Goal: Transaction & Acquisition: Book appointment/travel/reservation

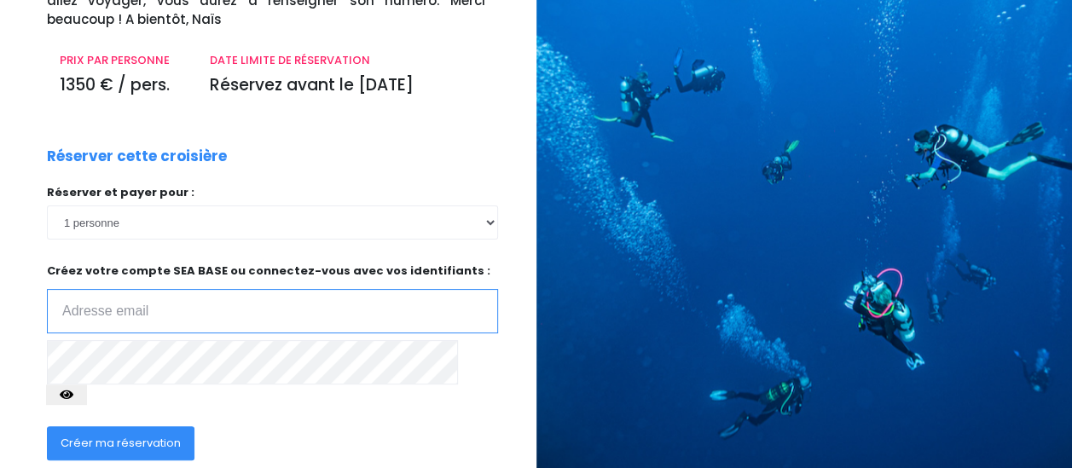
scroll to position [260, 0]
type input "[PERSON_NAME][EMAIL_ADDRESS][DOMAIN_NAME]"
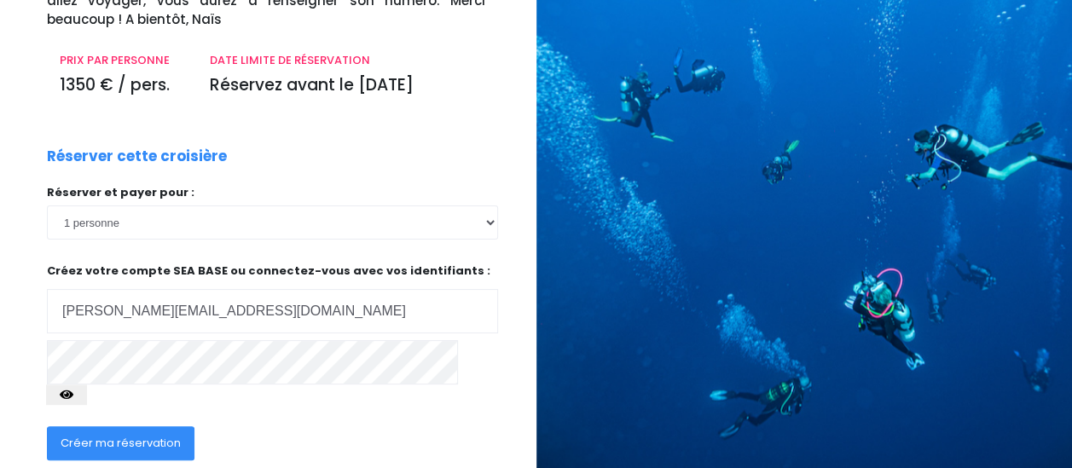
click at [109, 435] on span "Créer ma réservation" at bounding box center [121, 443] width 120 height 16
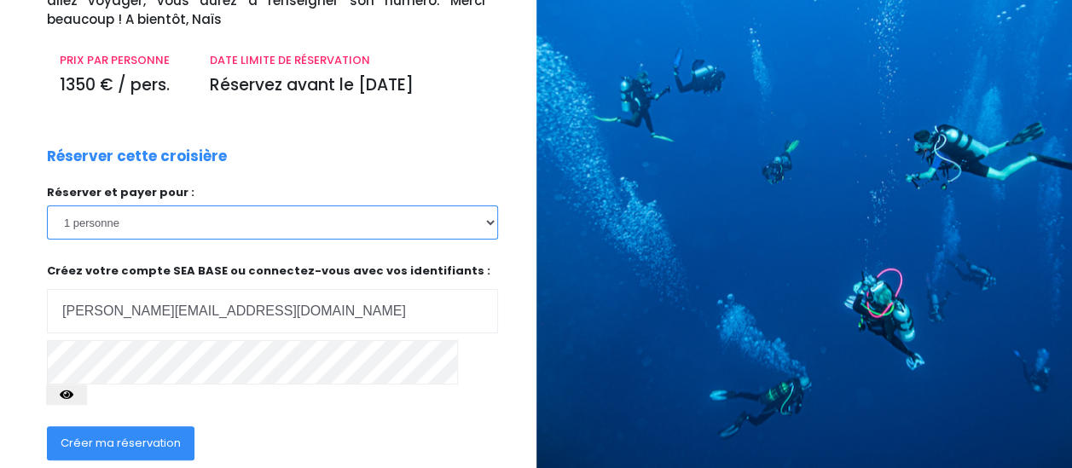
click at [154, 220] on select "1 personne 2 personnes 3 personnes 4 personnes 5 personnes 6 personnes 7 person…" at bounding box center [272, 223] width 451 height 34
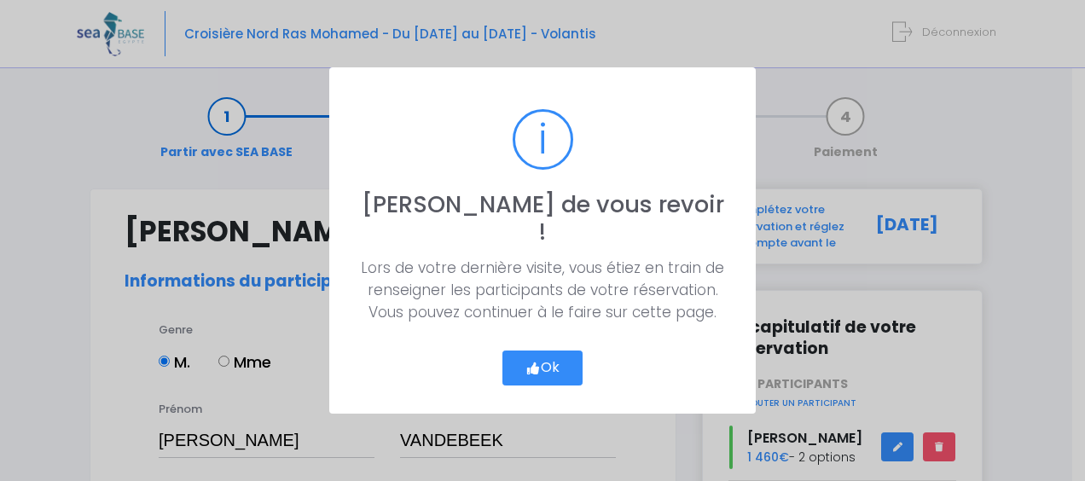
select select "MF1"
click at [541, 361] on button "Ok" at bounding box center [543, 369] width 80 height 36
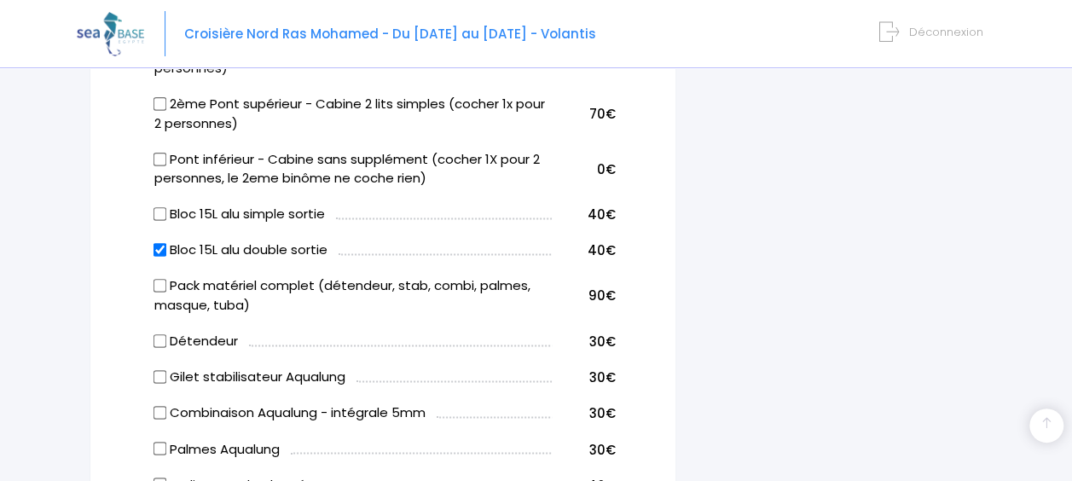
scroll to position [1167, 0]
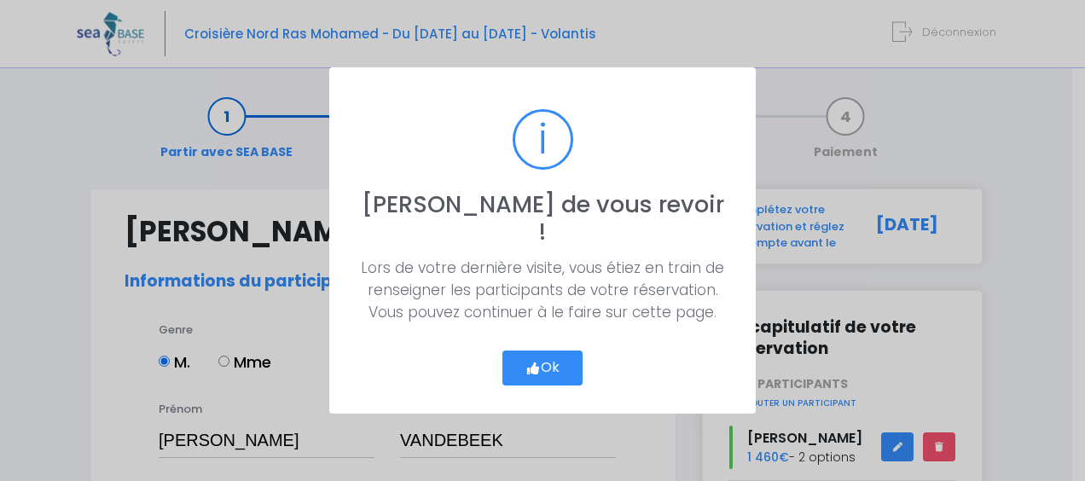
select select "MF1"
click at [549, 356] on button "Ok" at bounding box center [543, 369] width 80 height 36
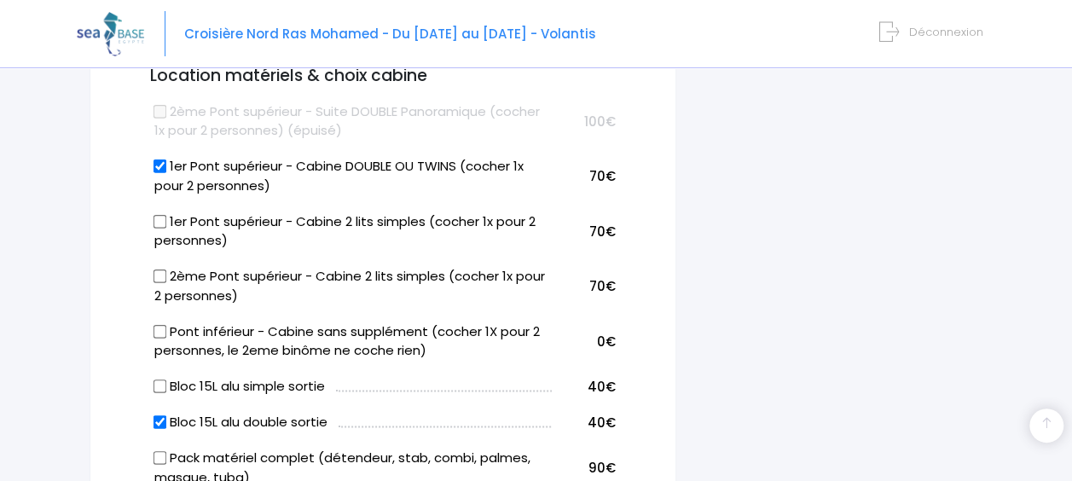
scroll to position [991, 0]
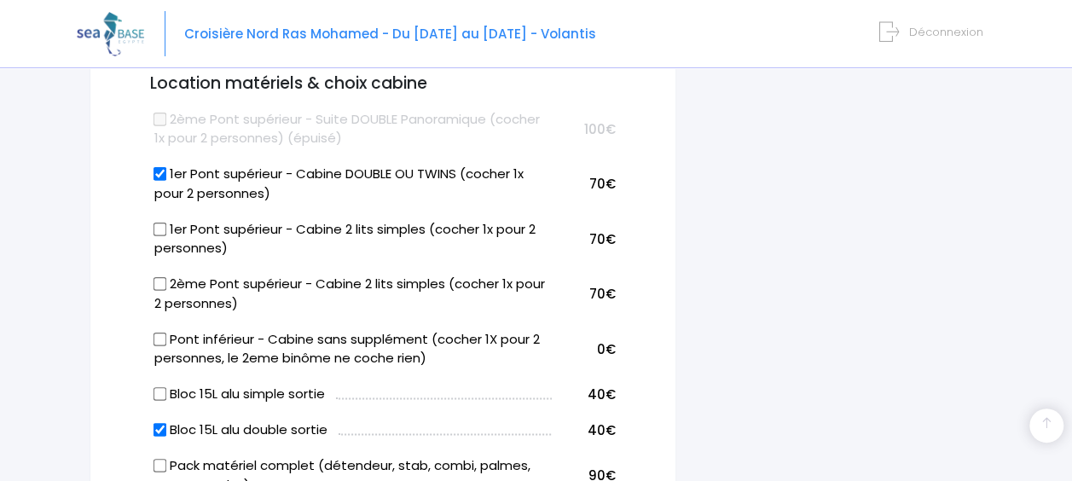
click at [159, 172] on input "1er Pont supérieur - Cabine DOUBLE OU TWINS (cocher 1x pour 2 personnes)" at bounding box center [161, 174] width 14 height 14
checkbox input "false"
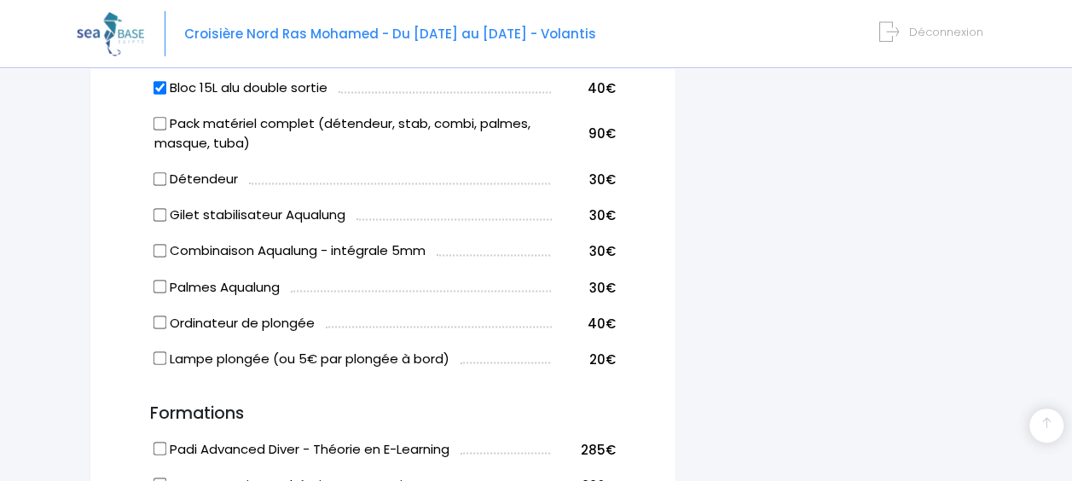
scroll to position [1336, 0]
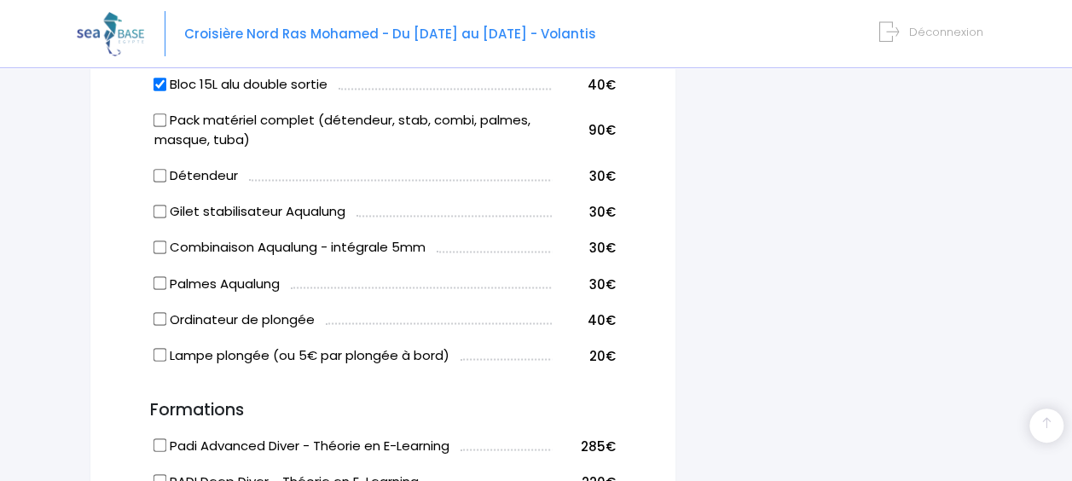
click at [157, 116] on input "Pack matériel complet (détendeur, stab, combi, palmes, masque, tuba)" at bounding box center [161, 120] width 14 height 14
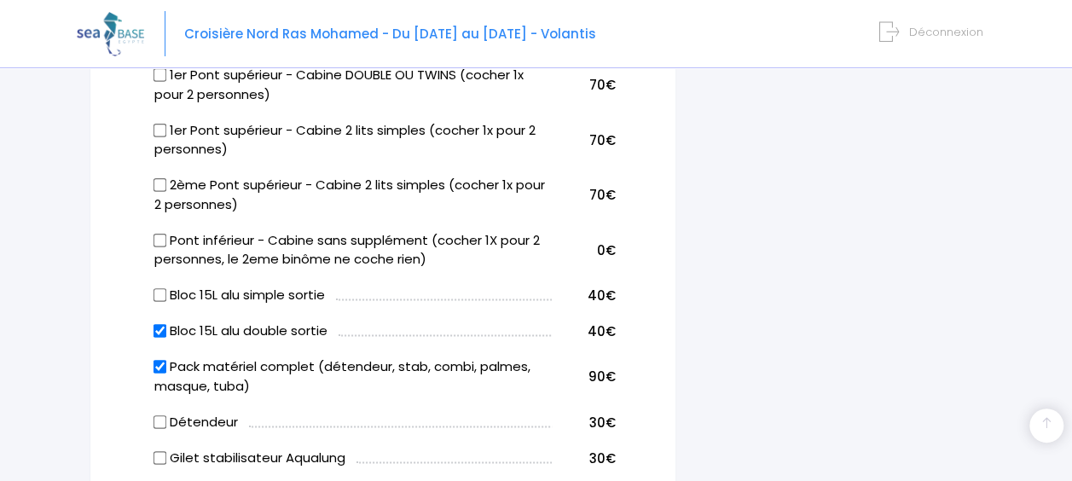
scroll to position [1136, 0]
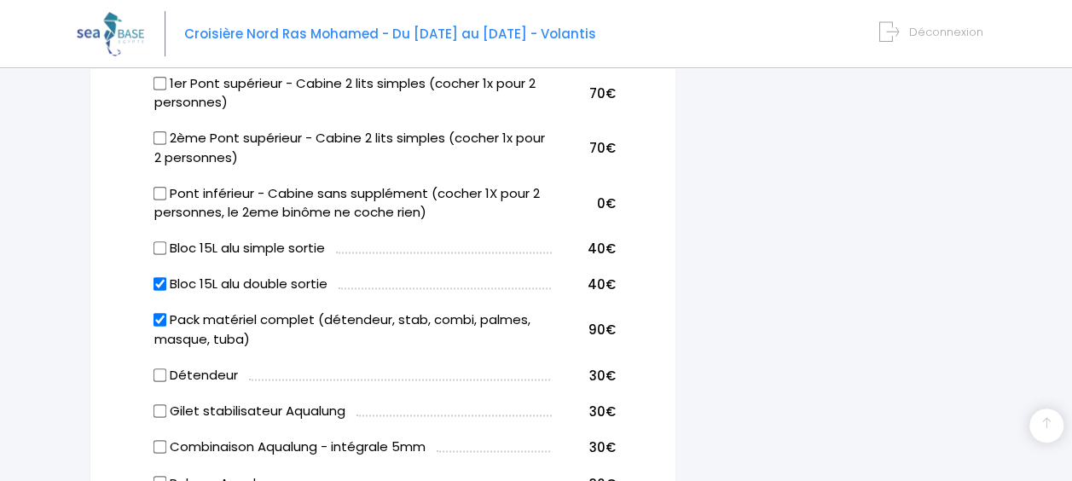
click at [158, 316] on input "Pack matériel complet (détendeur, stab, combi, palmes, masque, tuba)" at bounding box center [161, 320] width 14 height 14
checkbox input "false"
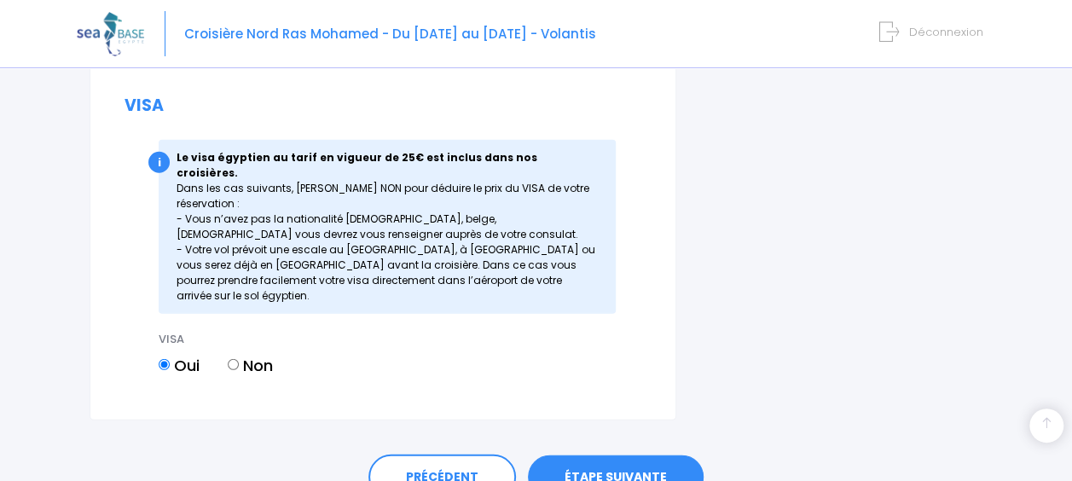
scroll to position [2375, 0]
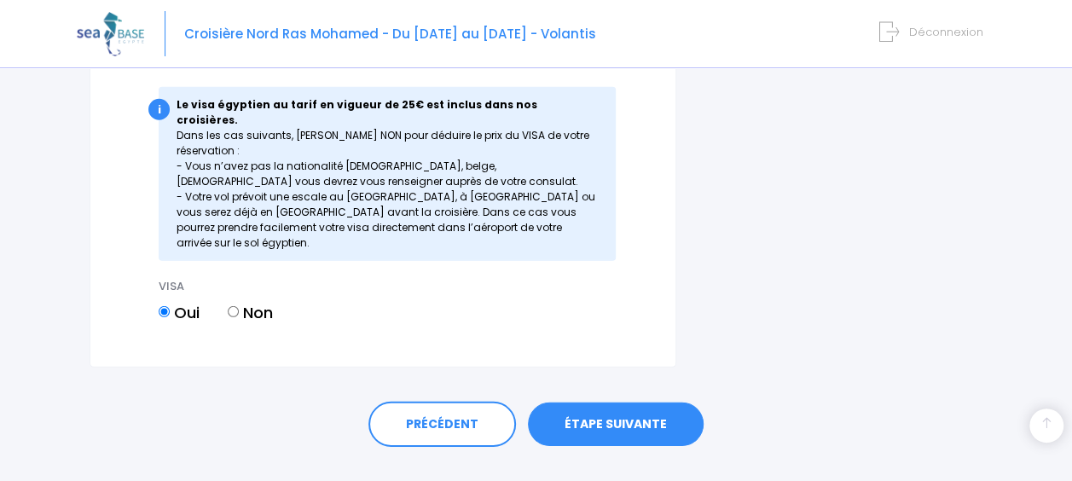
click at [597, 403] on link "ÉTAPE SUIVANTE" at bounding box center [616, 425] width 176 height 44
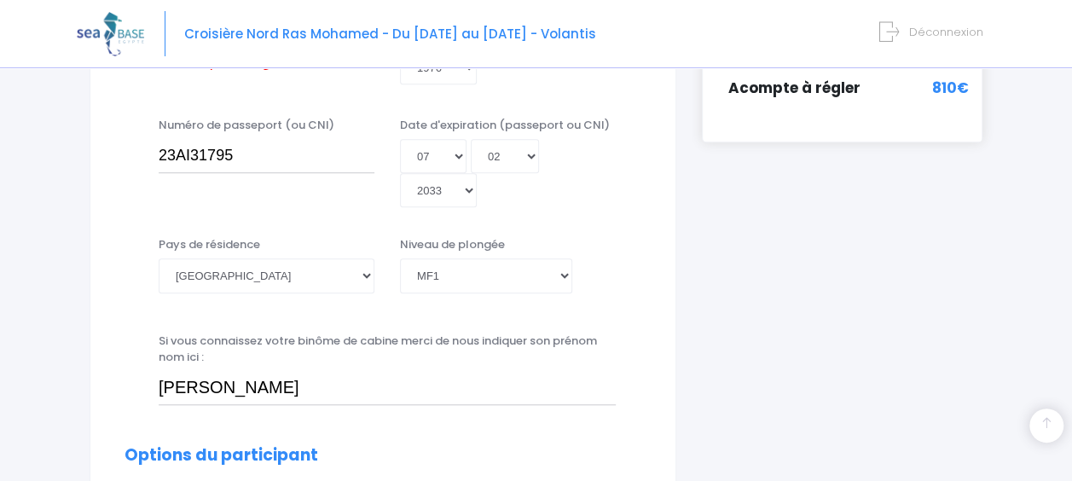
scroll to position [422, 0]
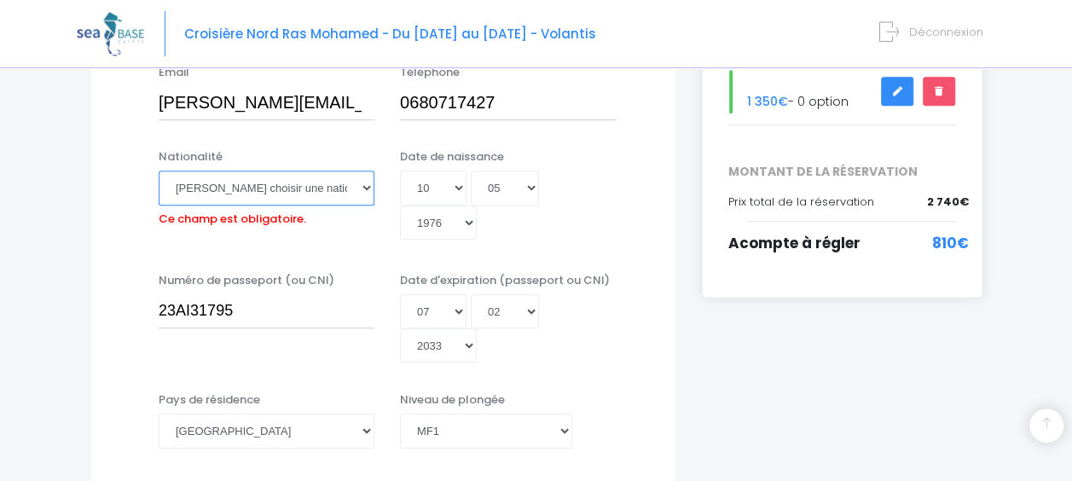
click at [296, 186] on select "Veuillez choisir une nationalité Afghane Albanaise Algerienne Allemande America…" at bounding box center [267, 188] width 216 height 34
select select "Française"
click at [295, 186] on select "Veuillez choisir une nationalité Afghane Albanaise Algerienne Allemande America…" at bounding box center [267, 188] width 216 height 34
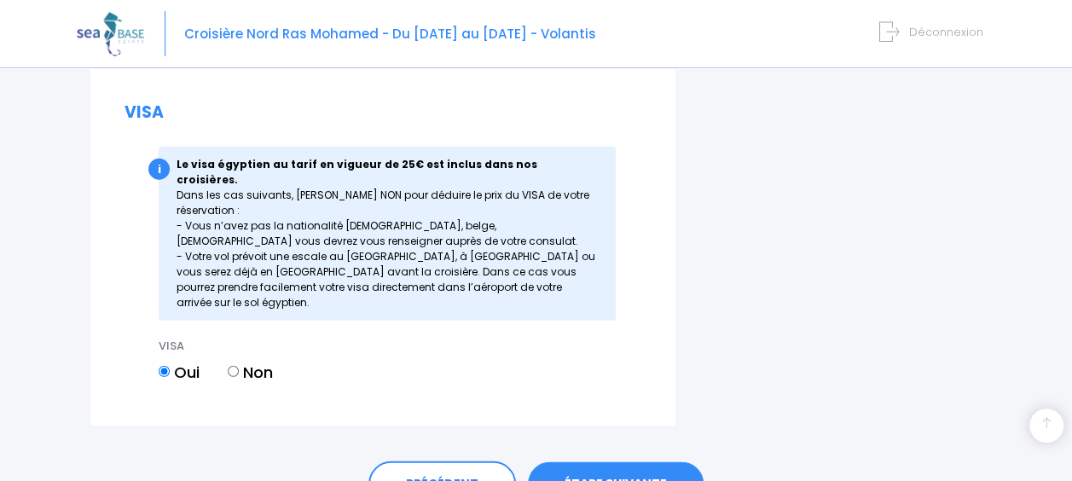
scroll to position [2375, 0]
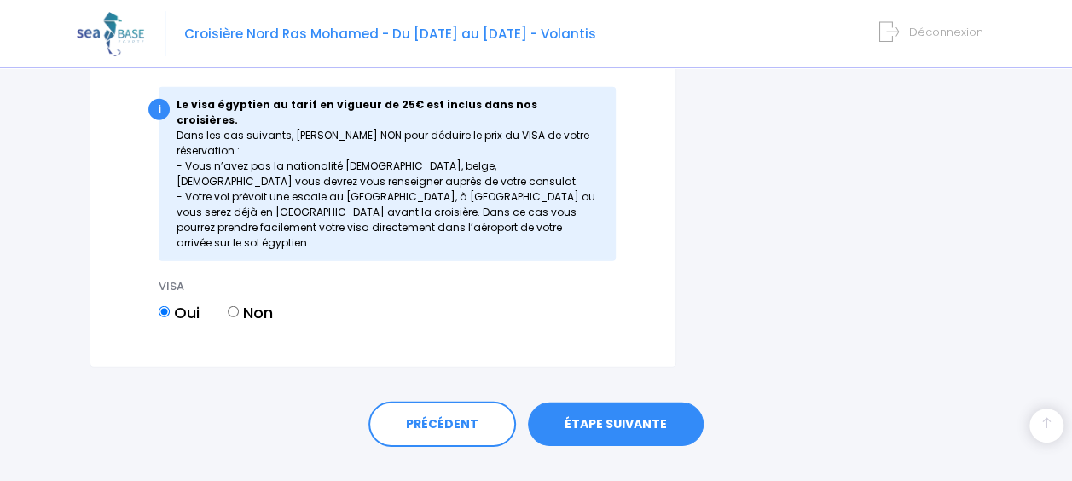
click at [621, 403] on link "ÉTAPE SUIVANTE" at bounding box center [616, 425] width 176 height 44
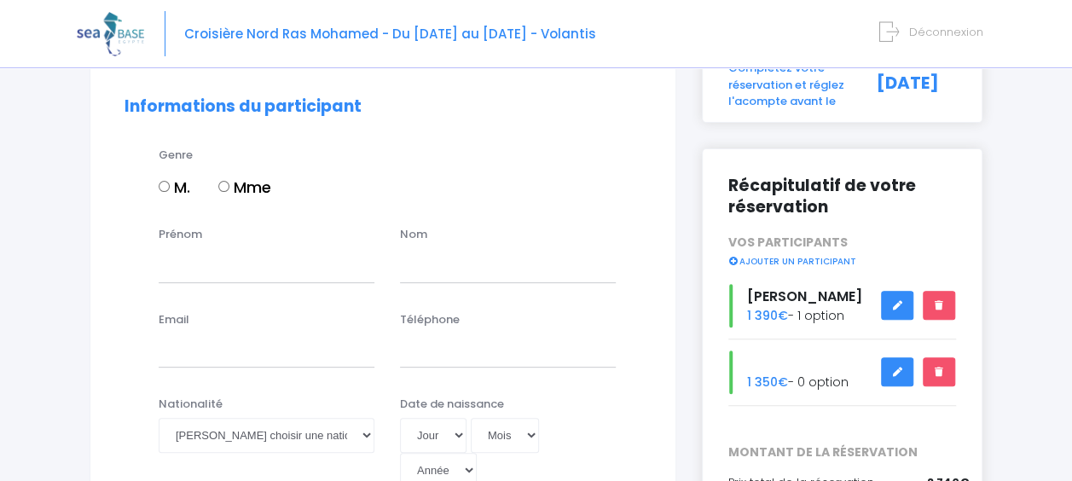
scroll to position [182, 0]
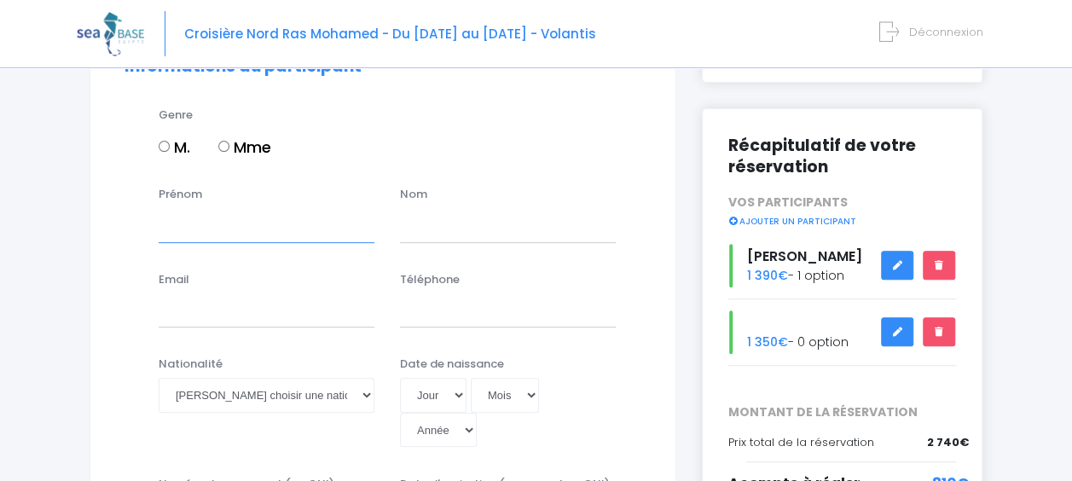
click at [274, 213] on input "Prénom" at bounding box center [267, 225] width 216 height 34
type input "Isabelle"
click at [420, 219] on input "text" at bounding box center [508, 225] width 216 height 34
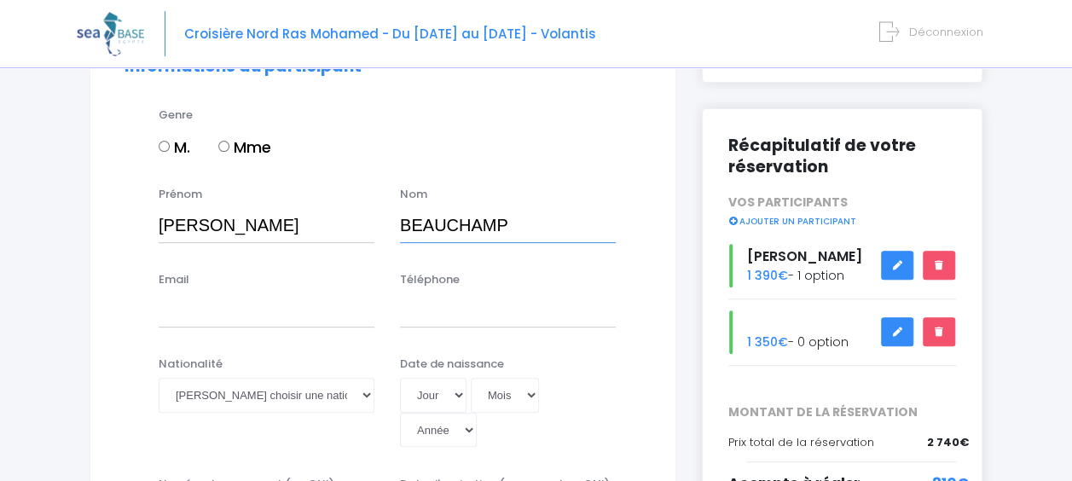
type input "BEAUCHAMP"
click at [248, 316] on input "Email" at bounding box center [267, 310] width 216 height 34
type input "beauci@yahoo.com"
click at [428, 312] on input "Téléphone" at bounding box center [508, 310] width 216 height 34
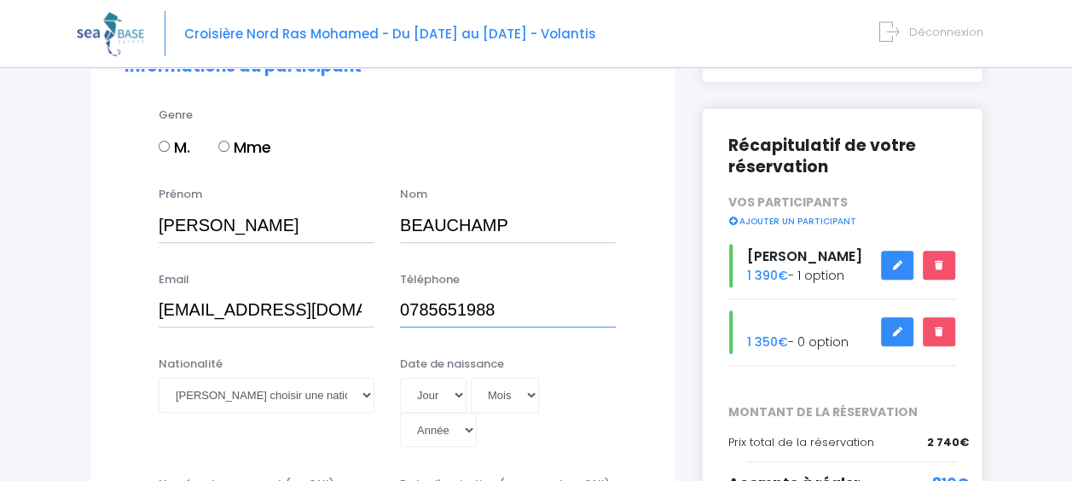
type input "0785651988"
click at [225, 391] on select "Veuillez choisir une nationalité Afghane Albanaise Algerienne Allemande America…" at bounding box center [267, 395] width 216 height 34
select select "Française"
click at [227, 393] on select "Veuillez choisir une nationalité Afghane Albanaise Algerienne Allemande America…" at bounding box center [267, 395] width 216 height 34
click at [458, 395] on select "Jour 01 02 03 04 05 06 07 08 09 10 11 12 13 14 15 16 17 18 19 20 21 22 23 24 25…" at bounding box center [433, 395] width 67 height 34
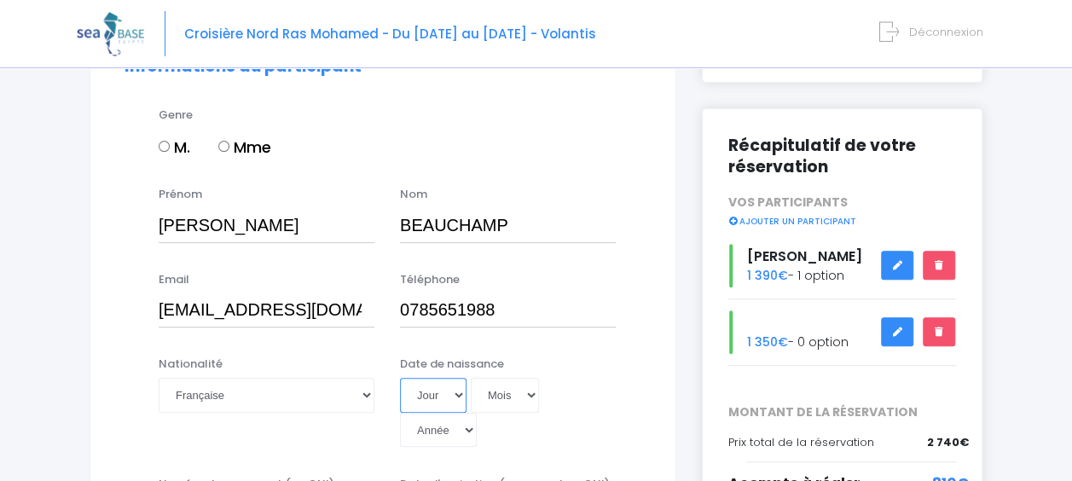
select select "23"
click at [400, 378] on select "Jour 01 02 03 04 05 06 07 08 09 10 11 12 13 14 15 16 17 18 19 20 21 22 23 24 25…" at bounding box center [433, 395] width 67 height 34
click at [491, 402] on select "Mois 01 02 03 04 05 06 07 08 09 10 11 12" at bounding box center [505, 395] width 68 height 34
select select "08"
click at [471, 378] on select "Mois 01 02 03 04 05 06 07 08 09 10 11 12" at bounding box center [505, 395] width 68 height 34
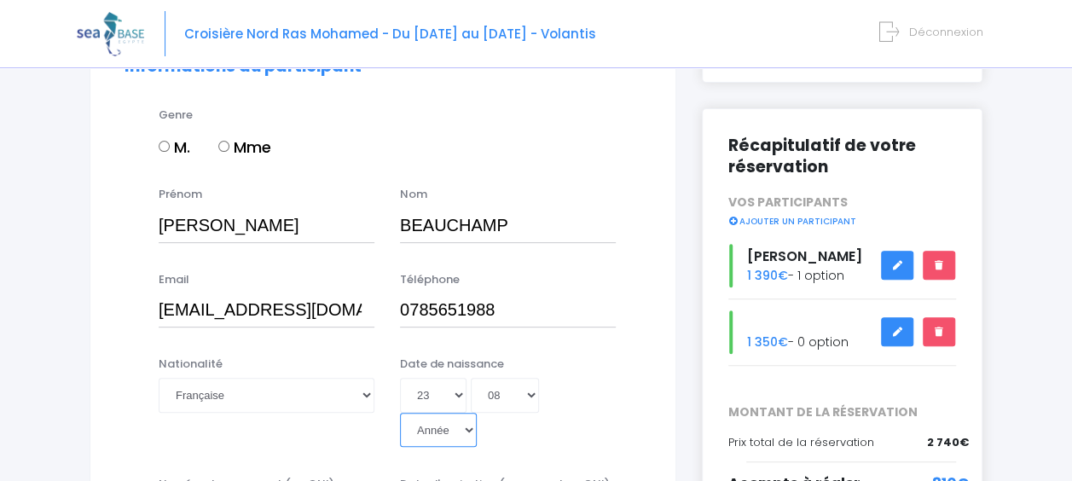
click at [450, 430] on select "Année 2045 2044 2043 2042 2041 2040 2039 2038 2037 2036 2035 2034 2033 2032 203…" at bounding box center [438, 430] width 77 height 34
select select "1972"
click at [400, 413] on select "Année 2045 2044 2043 2042 2041 2040 2039 2038 2037 2036 2035 2034 2033 2032 203…" at bounding box center [438, 430] width 77 height 34
type input "1972-08-23"
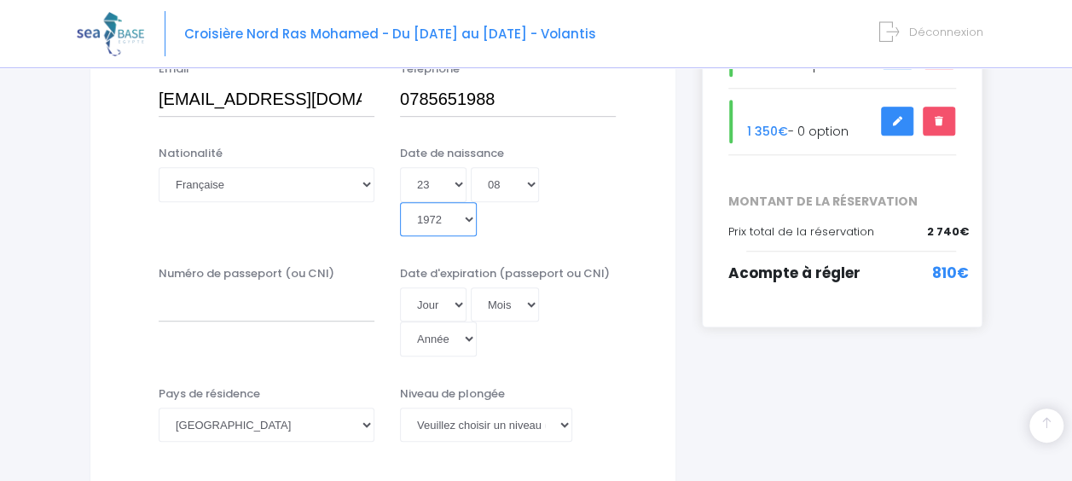
scroll to position [462, 0]
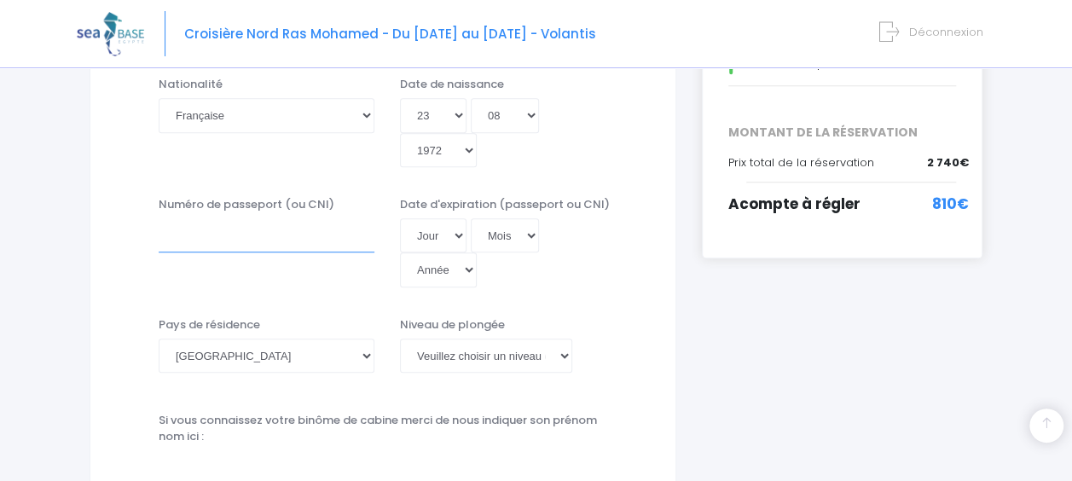
click at [304, 244] on input "Numéro de passeport (ou CNI)" at bounding box center [267, 235] width 216 height 34
type input "19FF95163"
click at [425, 236] on select "Jour 01 02 03 04 05 06 07 08 09 10 11 12 13 14 15 16 17 18 19 20 21 22 23 24 25…" at bounding box center [433, 235] width 67 height 34
select select "17"
click at [400, 218] on select "Jour 01 02 03 04 05 06 07 08 09 10 11 12 13 14 15 16 17 18 19 20 21 22 23 24 25…" at bounding box center [433, 235] width 67 height 34
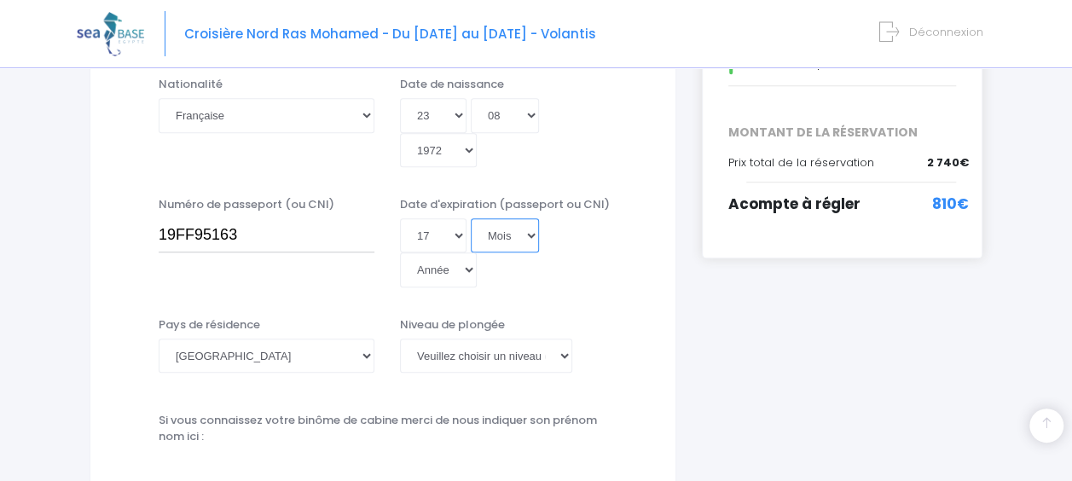
click at [496, 237] on select "Mois 01 02 03 04 05 06 07 08 09 10 11 12" at bounding box center [505, 235] width 68 height 34
select select "11"
click at [471, 218] on select "Mois 01 02 03 04 05 06 07 08 09 10 11 12" at bounding box center [505, 235] width 68 height 34
click at [450, 268] on select "Année 2045 2044 2043 2042 2041 2040 2039 2038 2037 2036 2035 2034 2033 2032 203…" at bounding box center [438, 270] width 77 height 34
select select "2029"
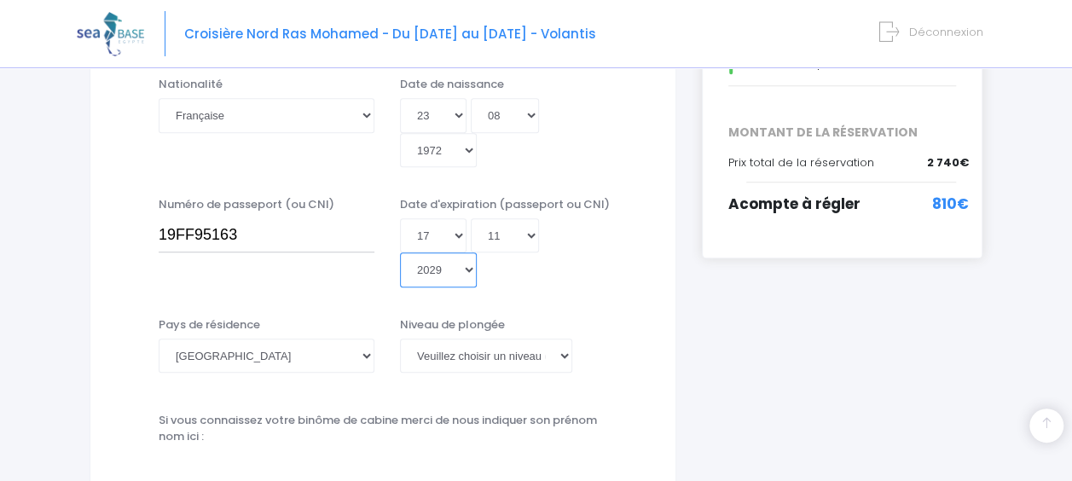
click at [400, 253] on select "Année 2045 2044 2043 2042 2041 2040 2039 2038 2037 2036 2035 2034 2033 2032 203…" at bounding box center [438, 270] width 77 height 34
type input "2029-11-17"
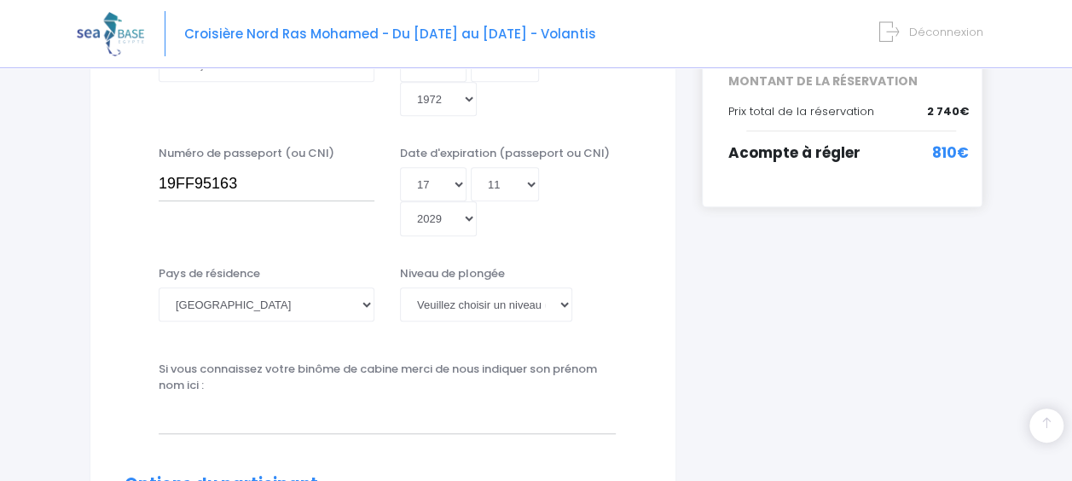
scroll to position [520, 0]
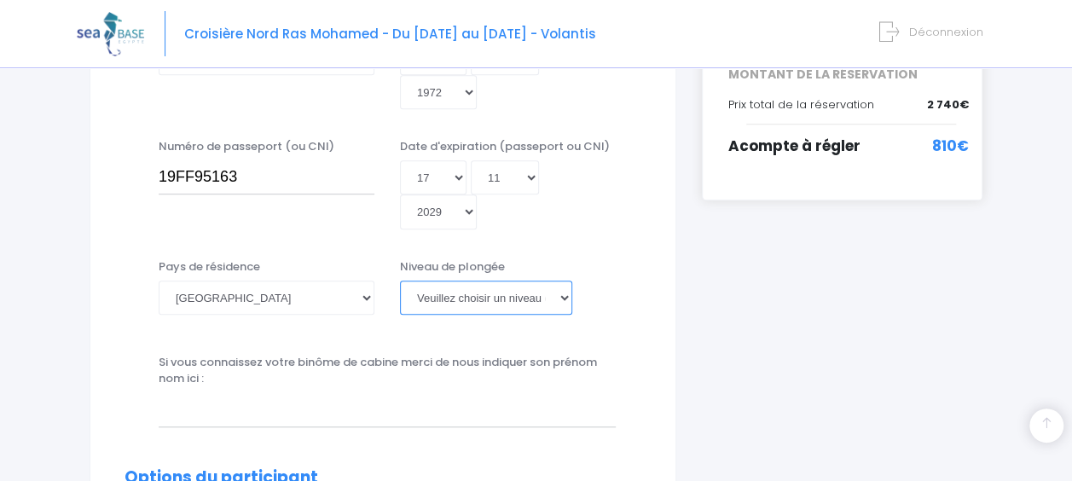
click at [566, 293] on select "Veuillez choisir un niveau de plongée Non plongeur Junior OW diver Adventure OW…" at bounding box center [486, 298] width 172 height 34
select select "N1"
click at [400, 281] on select "Veuillez choisir un niveau de plongée Non plongeur Junior OW diver Adventure OW…" at bounding box center [486, 298] width 172 height 34
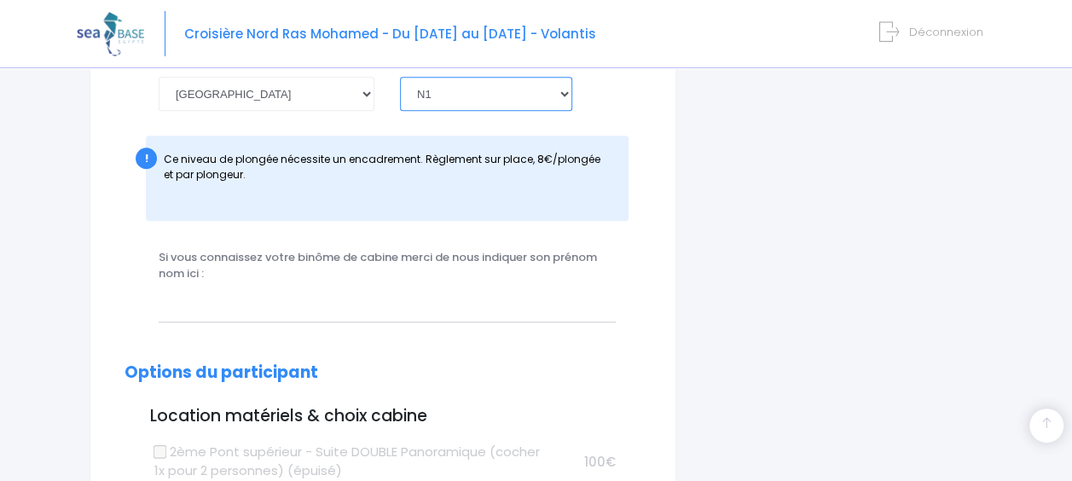
scroll to position [761, 0]
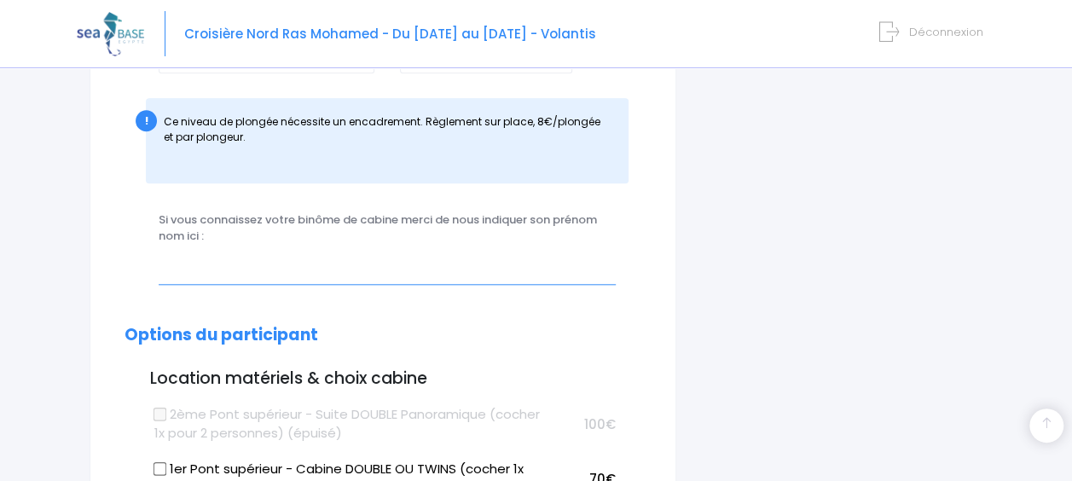
click at [338, 271] on input "text" at bounding box center [387, 267] width 457 height 34
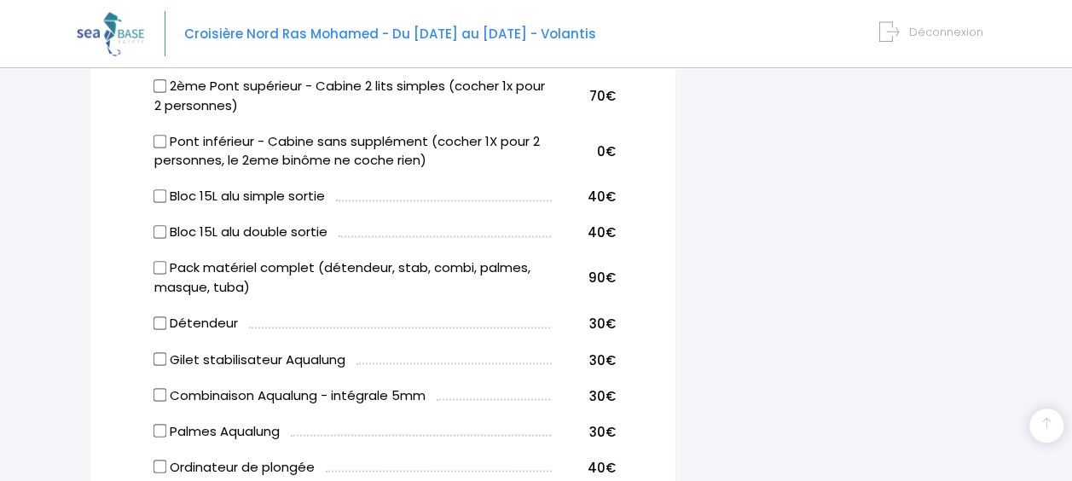
scroll to position [1262, 0]
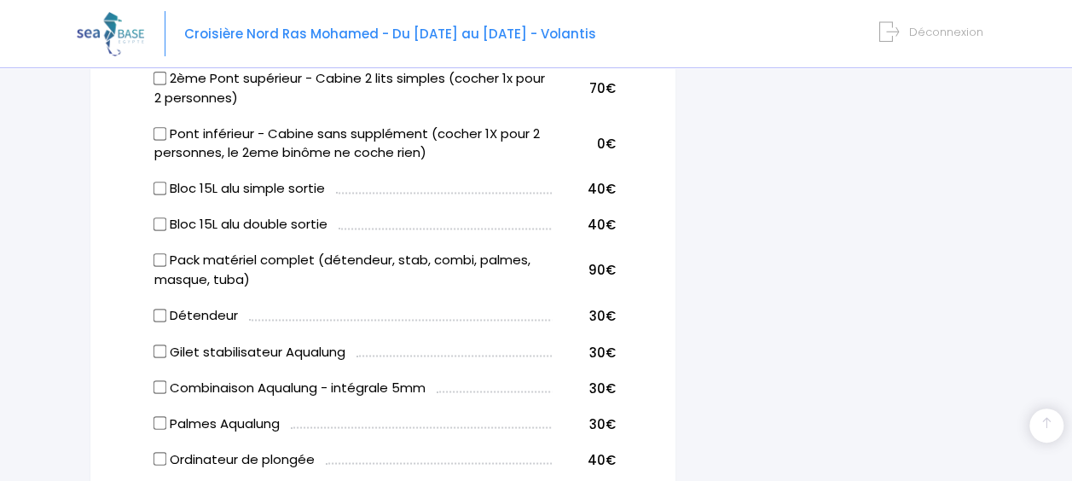
type input "Serge VANDEBEEK"
click at [160, 258] on input "Pack matériel complet (détendeur, stab, combi, palmes, masque, tuba)" at bounding box center [161, 260] width 14 height 14
checkbox input "true"
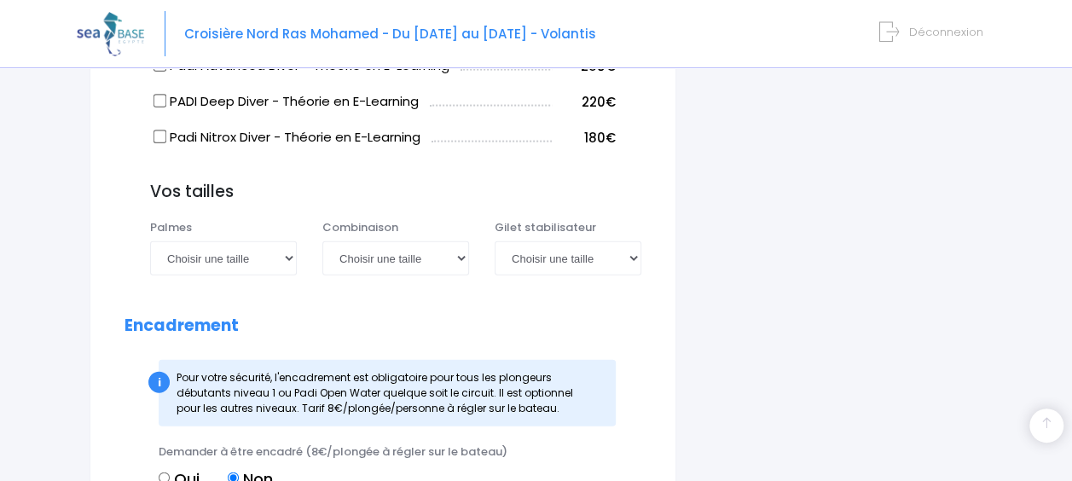
scroll to position [1786, 0]
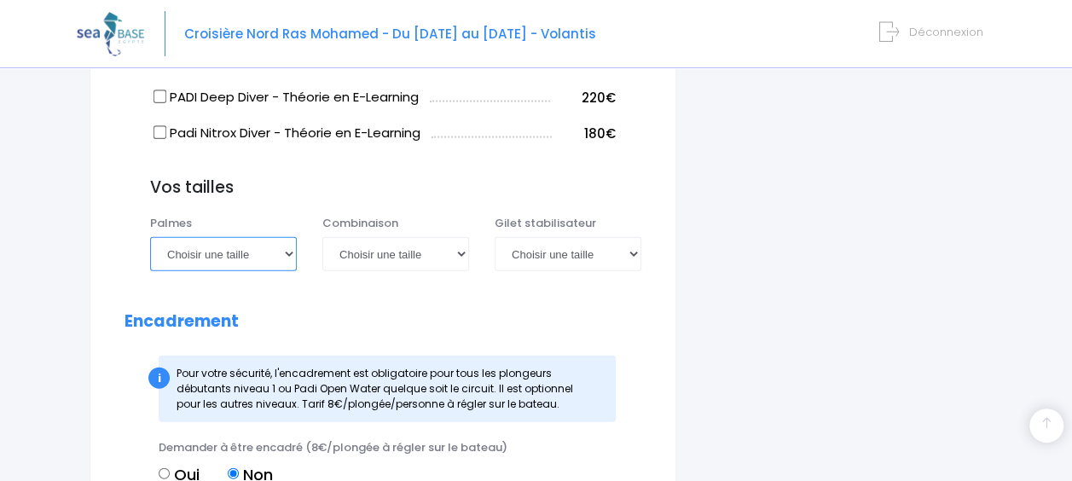
click at [288, 254] on select "Choisir une taille 36/37 38/39 40/41 42/43 44/45 46/47" at bounding box center [223, 254] width 147 height 34
click at [381, 250] on select "Choisir une taille XS S M ML L XL XXL" at bounding box center [395, 254] width 147 height 34
click at [292, 250] on select "Choisir une taille 36/37 38/39 40/41 42/43 44/45 46/47" at bounding box center [223, 254] width 147 height 34
select select "38/39"
click at [150, 237] on select "Choisir une taille 36/37 38/39 40/41 42/43 44/45 46/47" at bounding box center [223, 254] width 147 height 34
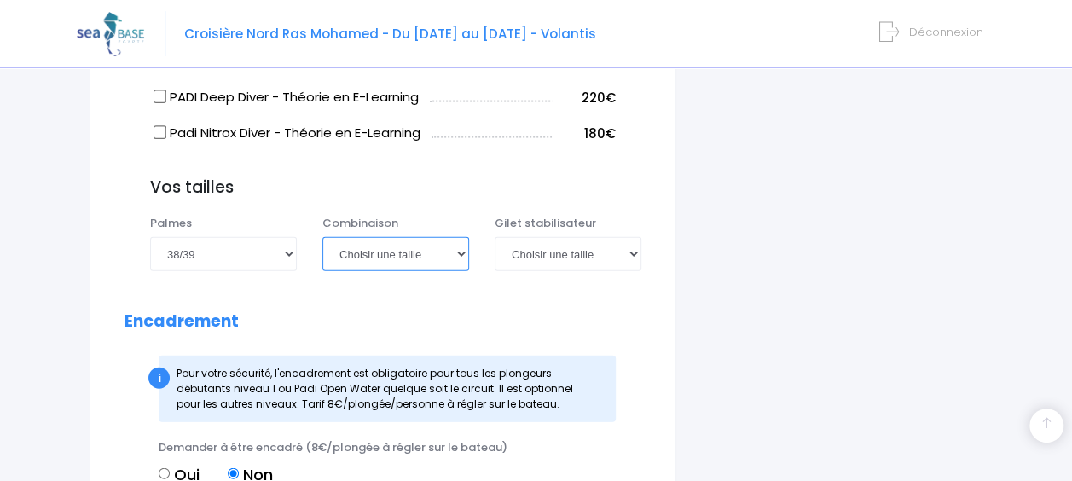
click at [375, 259] on select "Choisir une taille XS S M ML L XL XXL" at bounding box center [395, 254] width 147 height 34
click at [587, 256] on select "Choisir une taille XXS XS S M ML L XL XXL" at bounding box center [568, 254] width 147 height 34
select select "M"
click at [495, 237] on select "Choisir une taille XXS XS S M ML L XL XXL" at bounding box center [568, 254] width 147 height 34
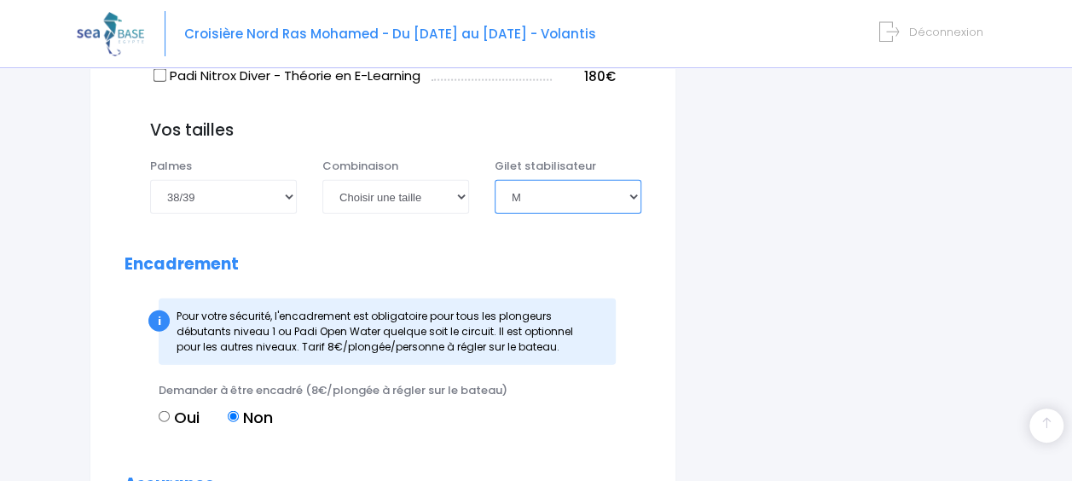
scroll to position [1677, 0]
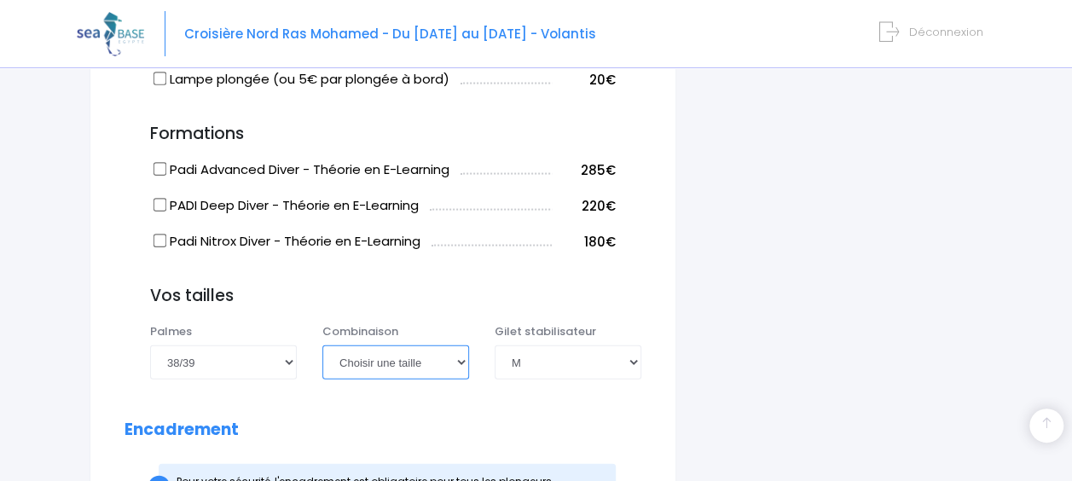
click at [457, 358] on select "Choisir une taille XS S M ML L XL XXL" at bounding box center [395, 363] width 147 height 34
select select "XL"
click at [322, 346] on select "Choisir une taille XS S M ML L XL XXL" at bounding box center [395, 363] width 147 height 34
click at [458, 360] on select "Choisir une taille XS S M ML L XL XXL" at bounding box center [395, 363] width 147 height 34
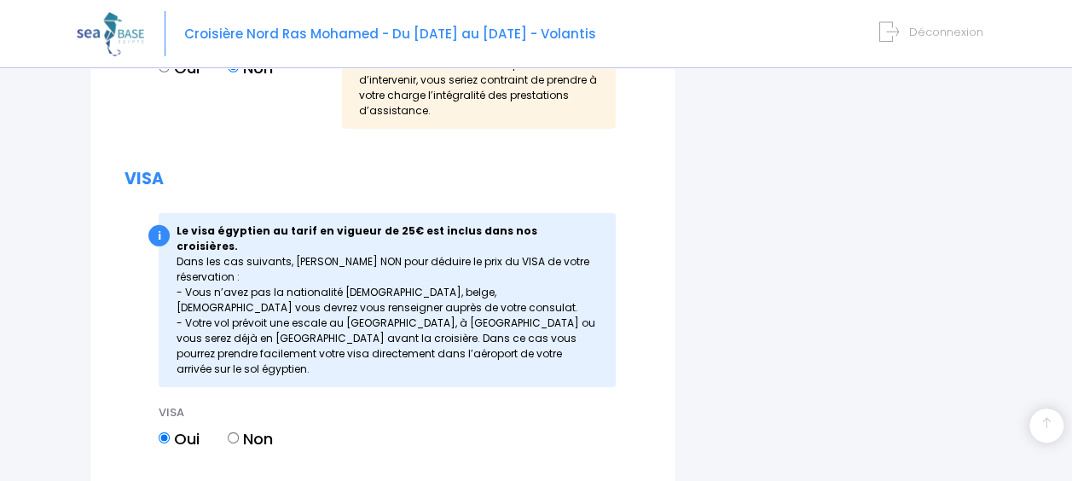
scroll to position [2575, 0]
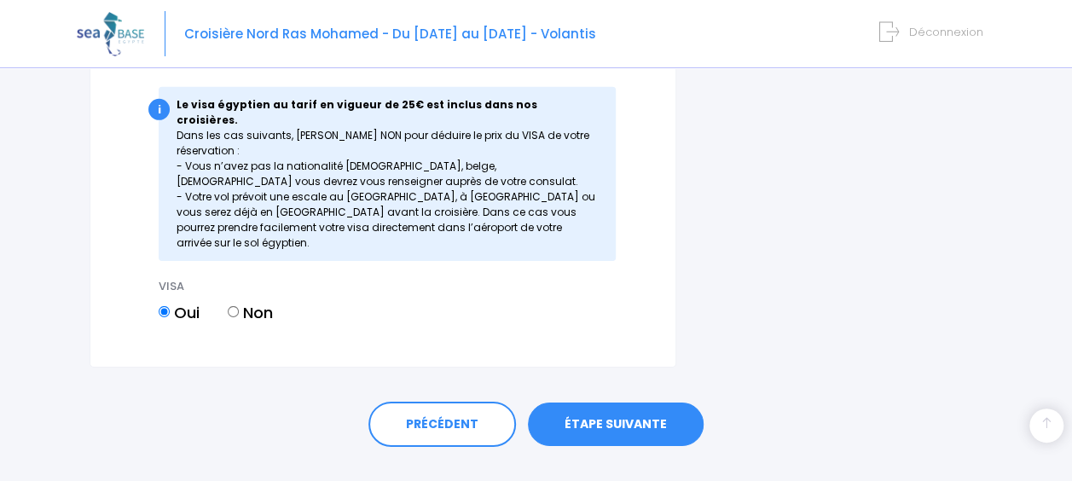
click at [625, 403] on link "ÉTAPE SUIVANTE" at bounding box center [616, 425] width 176 height 44
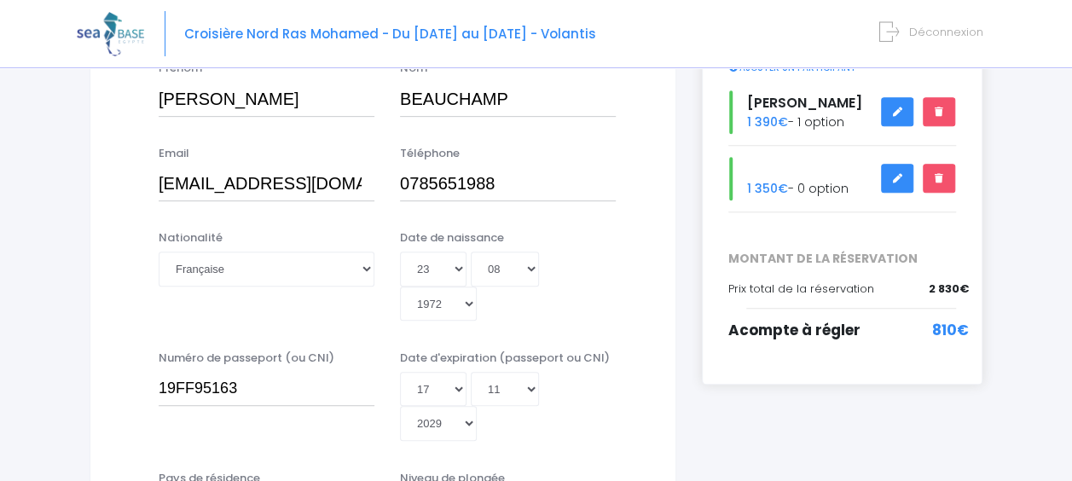
scroll to position [151, 0]
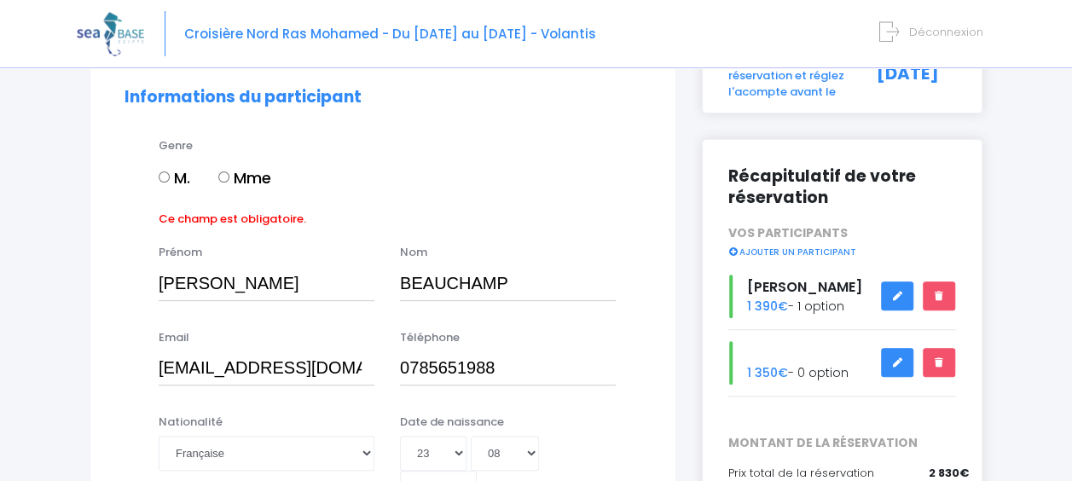
click at [227, 174] on input "Mme" at bounding box center [223, 176] width 11 height 11
radio input "true"
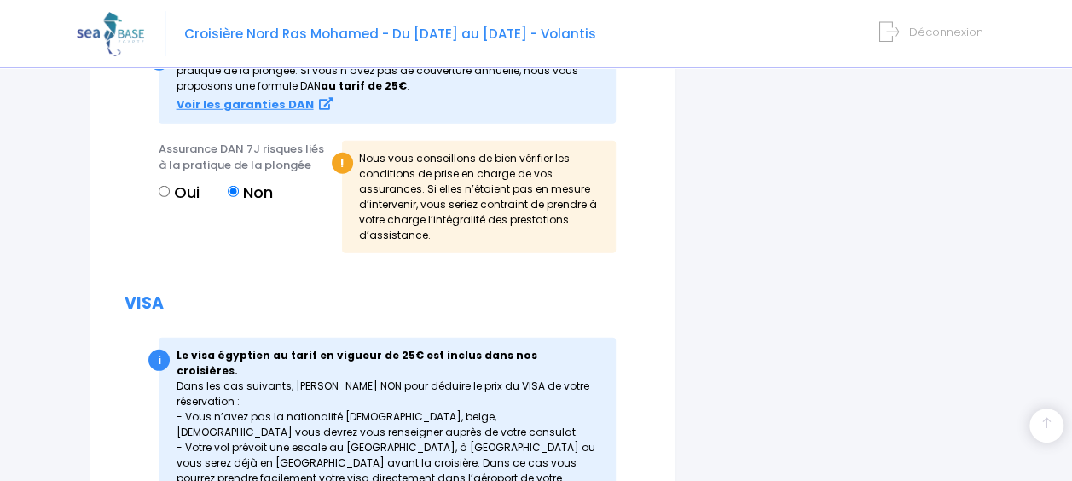
scroll to position [2575, 0]
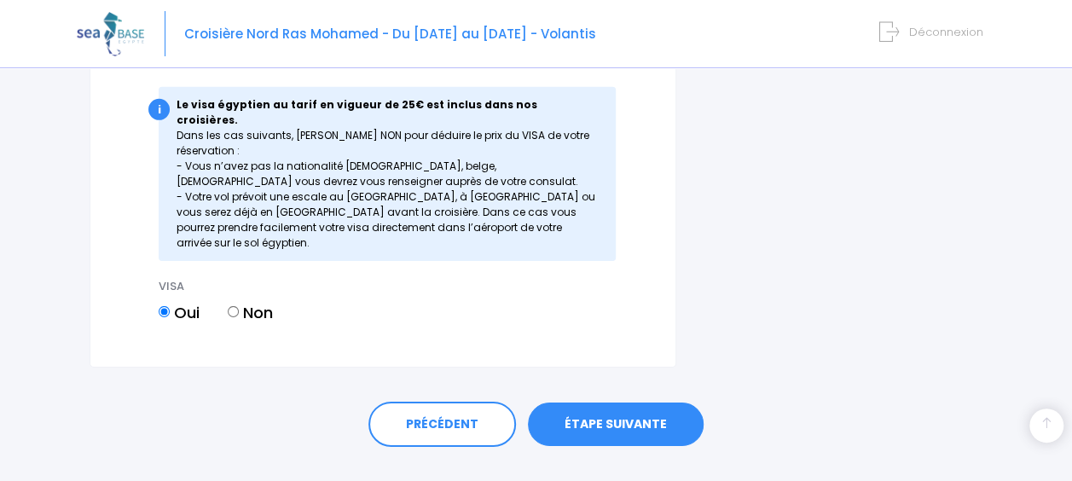
click at [625, 403] on link "ÉTAPE SUIVANTE" at bounding box center [616, 425] width 176 height 44
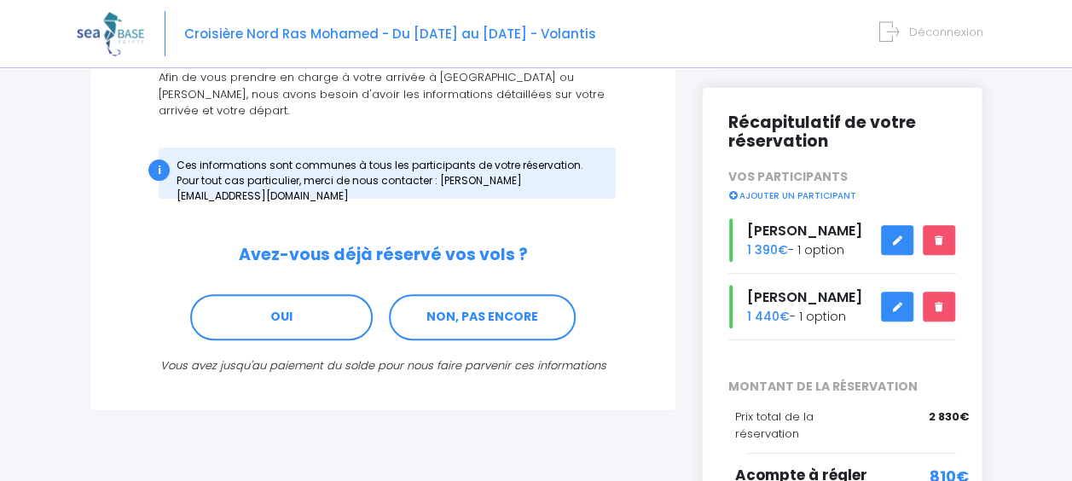
scroll to position [218, 0]
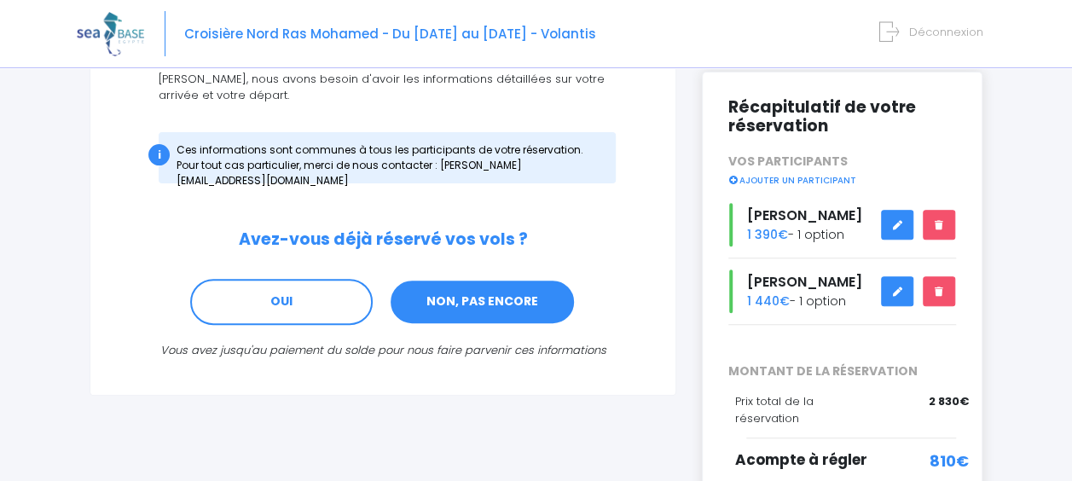
click at [472, 285] on link "NON, PAS ENCORE" at bounding box center [482, 302] width 187 height 46
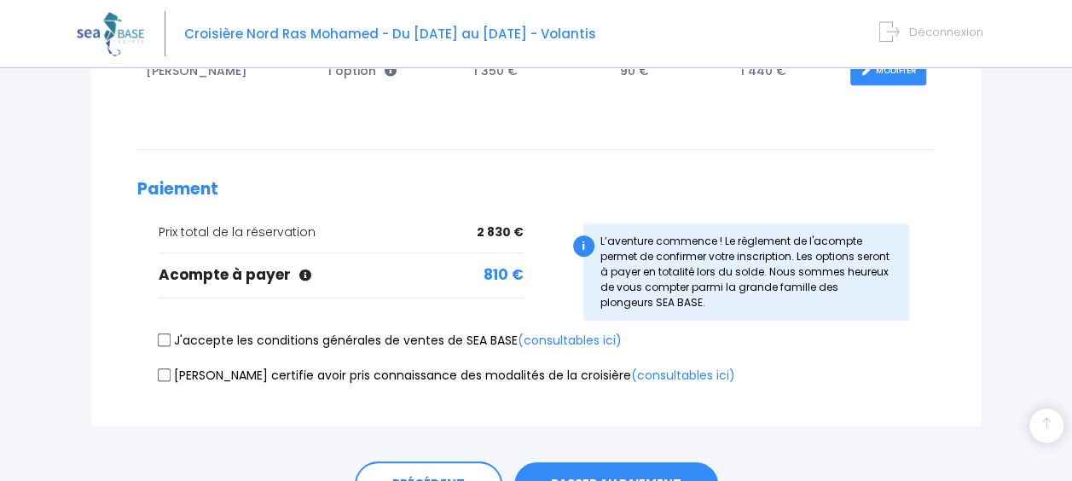
scroll to position [420, 0]
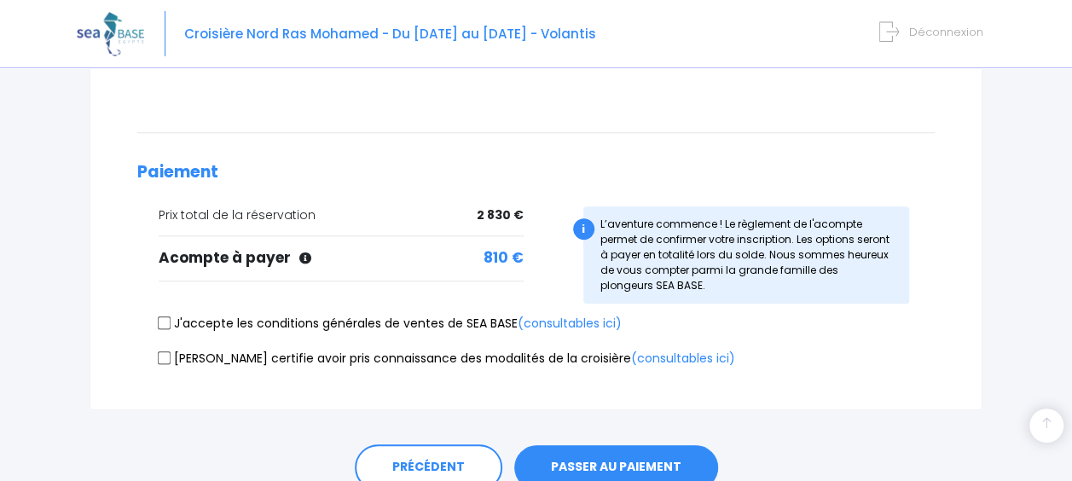
click at [160, 321] on input "J'accepte les conditions générales de ventes de SEA BASE (consultables ici)" at bounding box center [165, 324] width 14 height 14
checkbox input "true"
click at [166, 355] on input "[PERSON_NAME] certifie avoir pris connaissance des modalités de la croisière (c…" at bounding box center [165, 358] width 14 height 14
checkbox input "true"
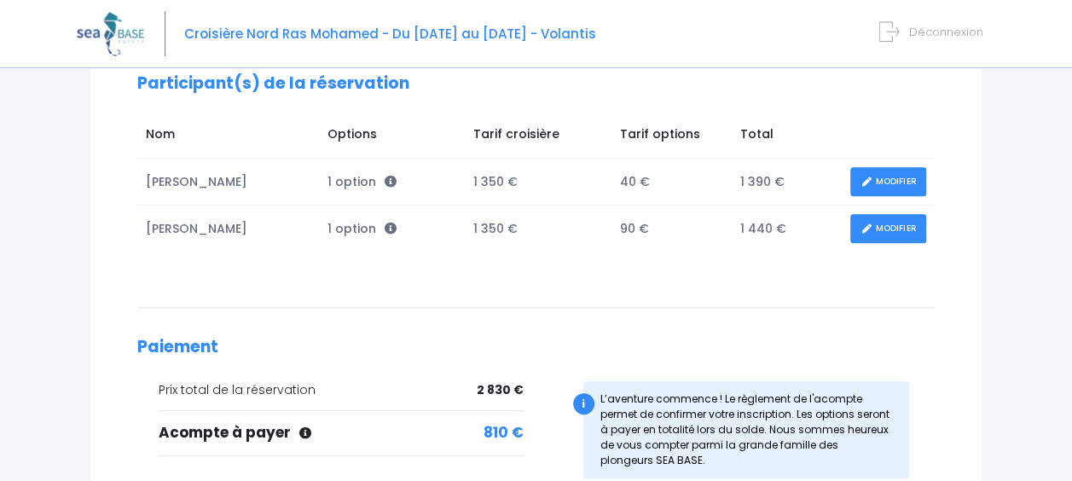
scroll to position [226, 0]
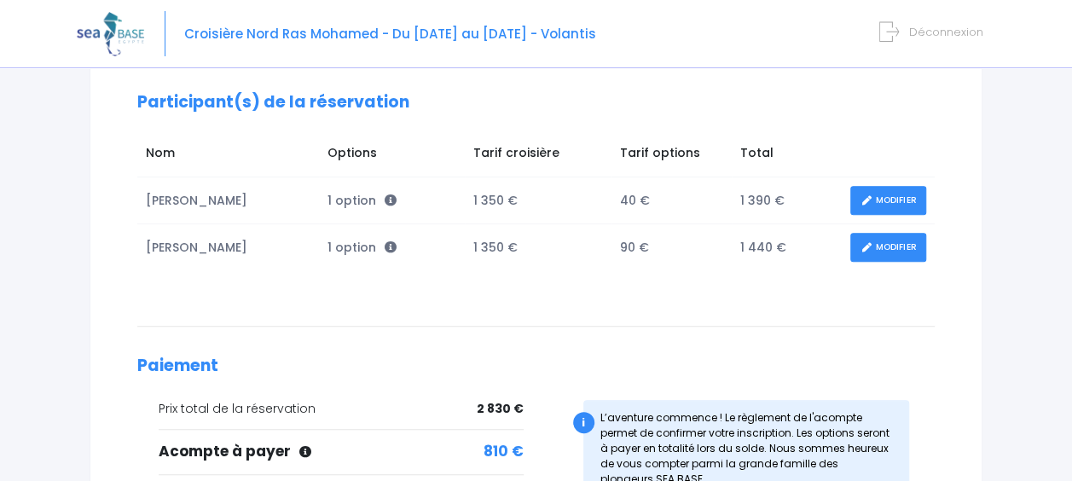
click at [903, 202] on link "MODIFIER" at bounding box center [889, 201] width 76 height 30
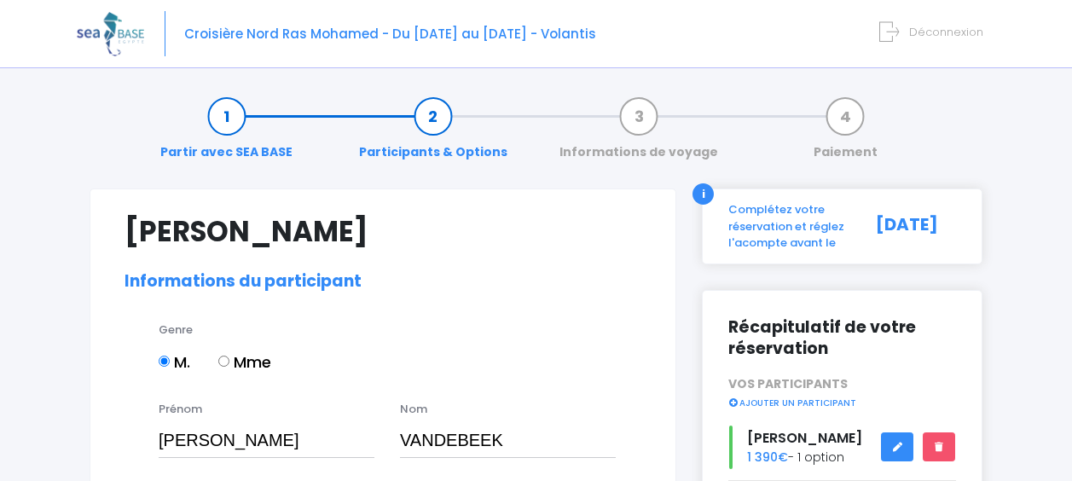
select select "MF1"
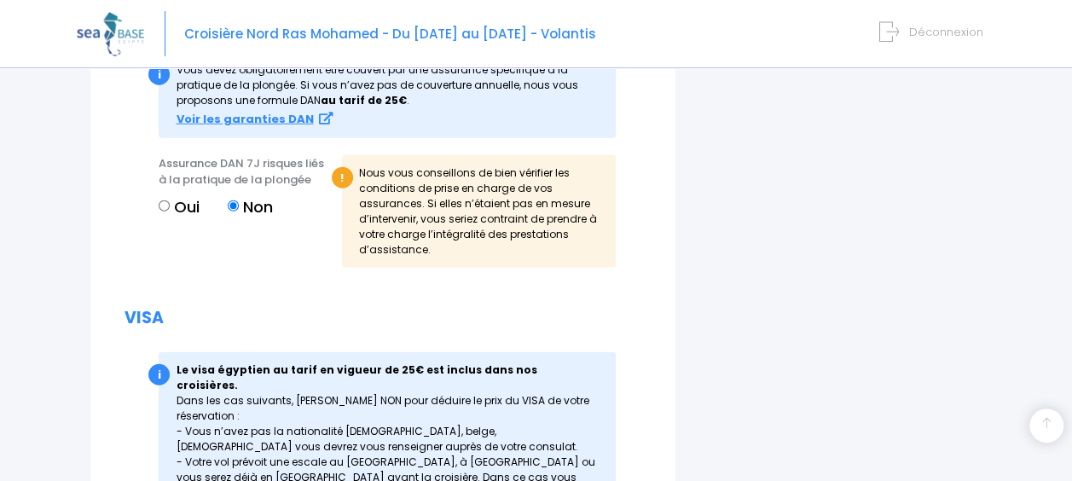
scroll to position [2375, 0]
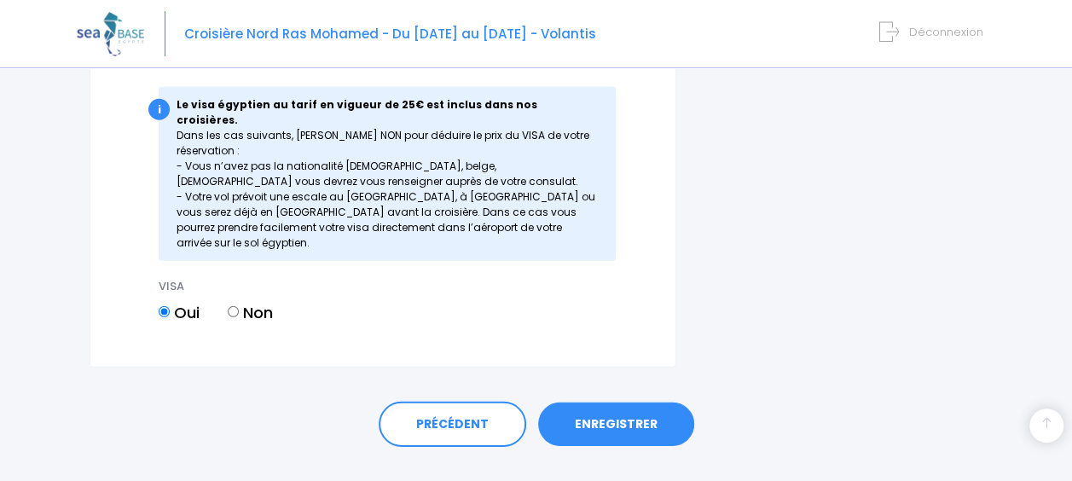
click at [645, 403] on link "ENREGISTRER" at bounding box center [616, 425] width 156 height 44
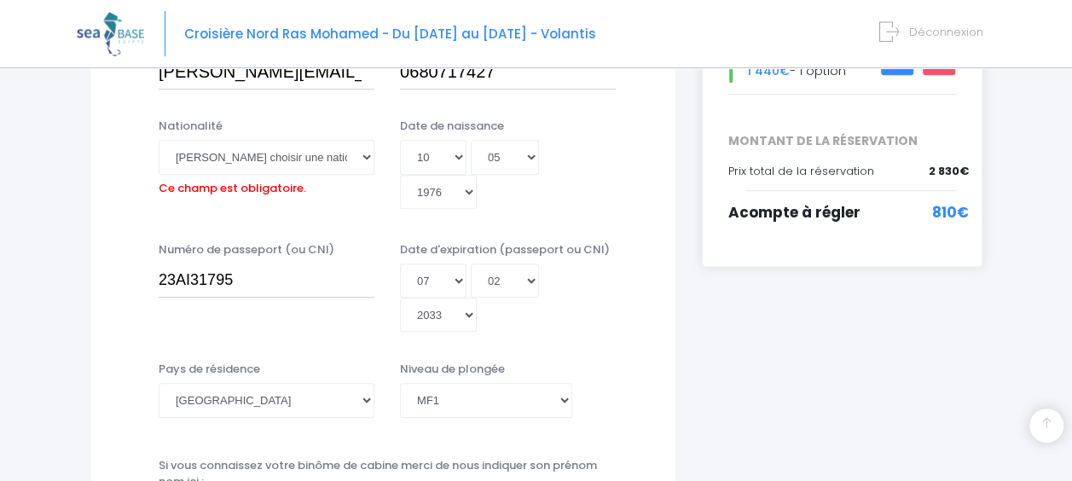
scroll to position [422, 0]
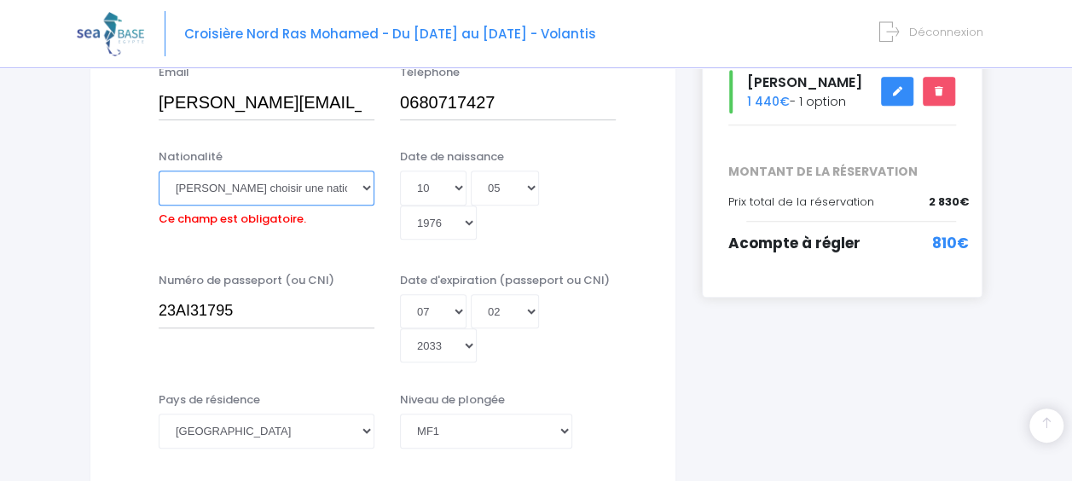
click at [282, 184] on select "Veuillez choisir une nationalité [DEMOGRAPHIC_DATA] Algerienne Allemande [GEOGR…" at bounding box center [267, 188] width 216 height 34
select select "Française"
click at [282, 184] on select "Veuillez choisir une nationalité [DEMOGRAPHIC_DATA] Algerienne Allemande [GEOGR…" at bounding box center [267, 188] width 216 height 34
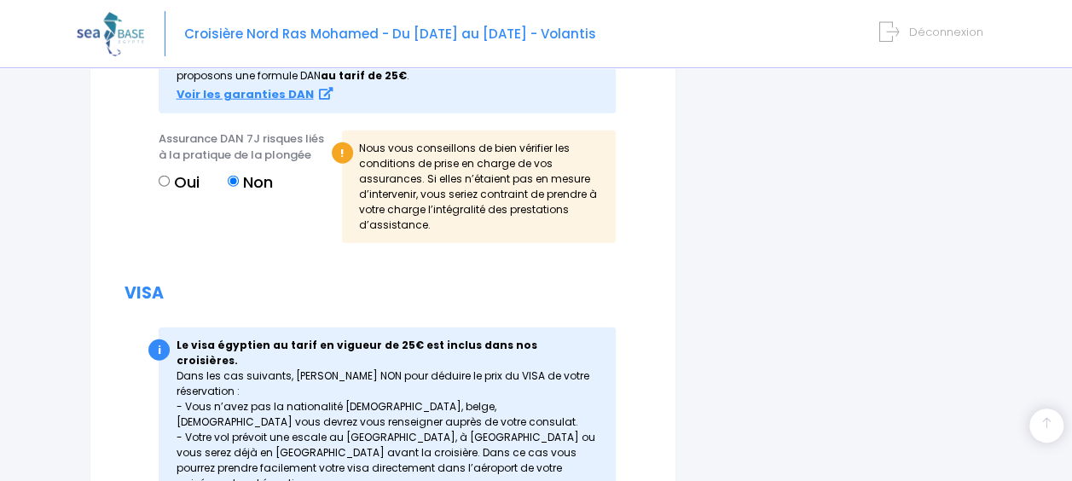
scroll to position [2375, 0]
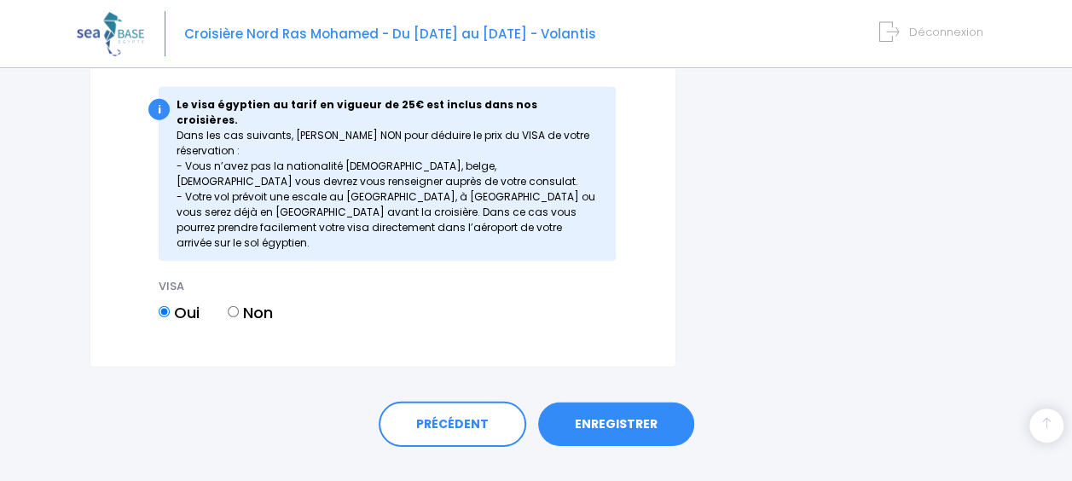
click at [635, 403] on link "ENREGISTRER" at bounding box center [616, 425] width 156 height 44
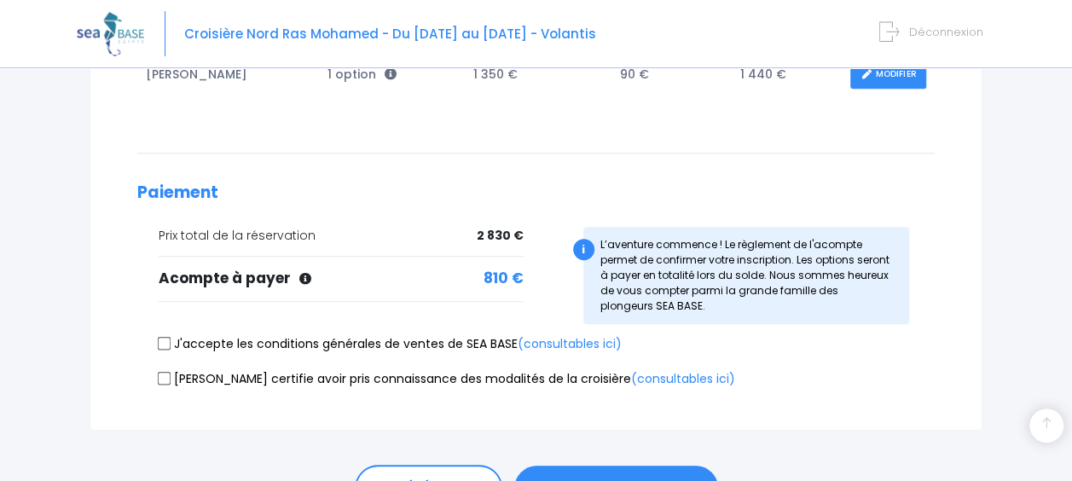
scroll to position [434, 0]
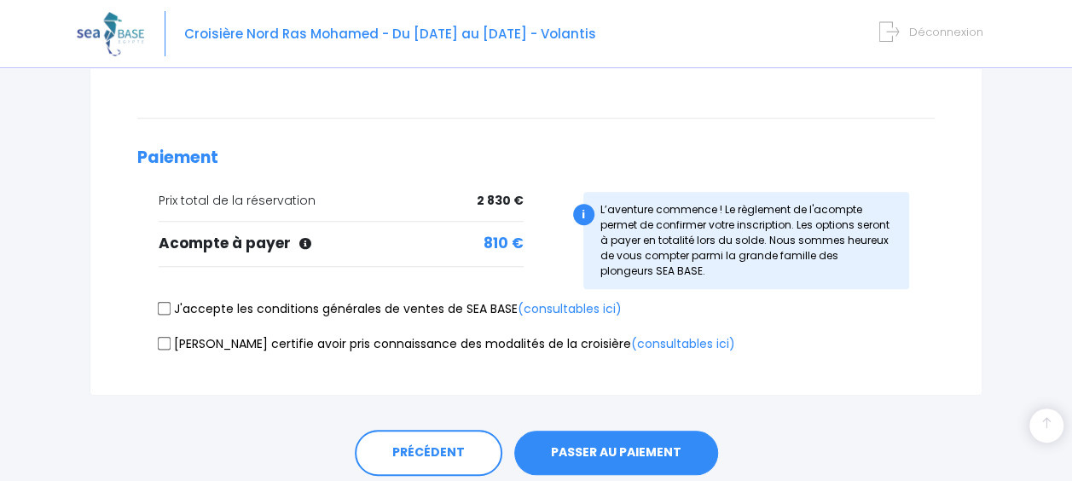
click at [160, 302] on input "J'accepte les conditions générales de ventes de SEA BASE (consultables ici)" at bounding box center [165, 309] width 14 height 14
checkbox input "true"
click at [166, 340] on input "Je certifie avoir pris connaissance des modalités de la croisière (consultables…" at bounding box center [165, 343] width 14 height 14
checkbox input "true"
click at [602, 459] on button "PASSER AU PAIEMENT" at bounding box center [616, 453] width 204 height 44
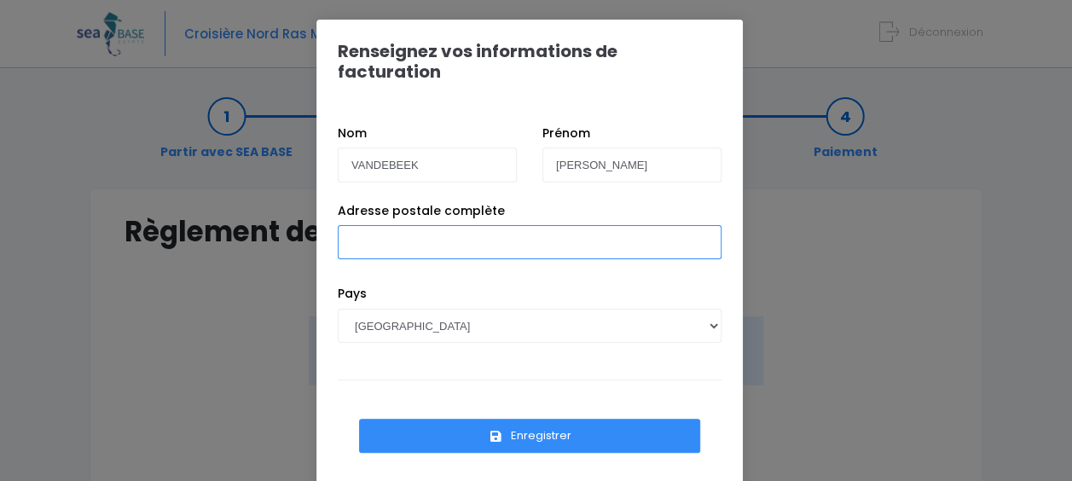
click at [410, 225] on input "Adresse postale complète" at bounding box center [530, 242] width 384 height 34
click at [526, 225] on input "10 rue Charles constantin" at bounding box center [530, 242] width 384 height 34
type input "10 rue Charles Constantin - 78360 MONTESSON FRANCE"
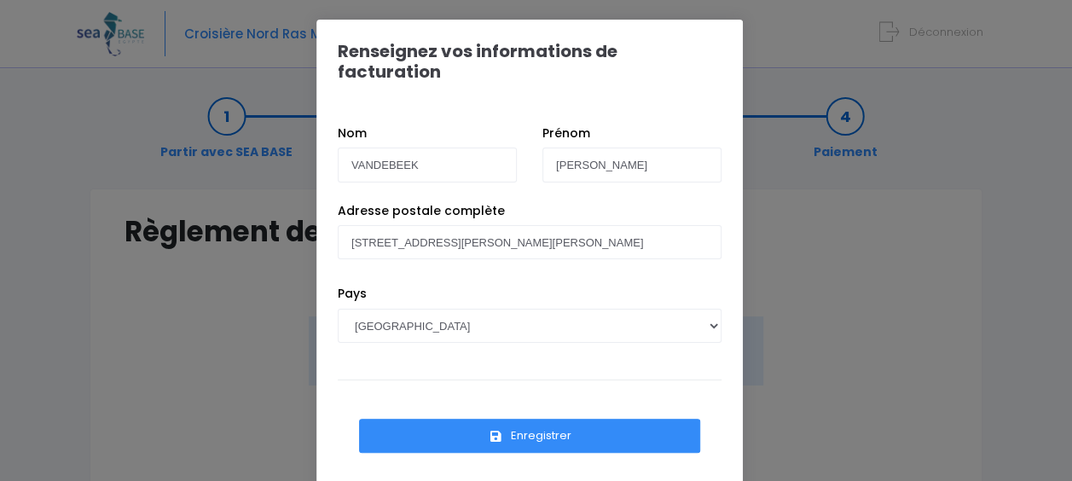
click at [515, 419] on button "Enregistrer" at bounding box center [529, 436] width 341 height 34
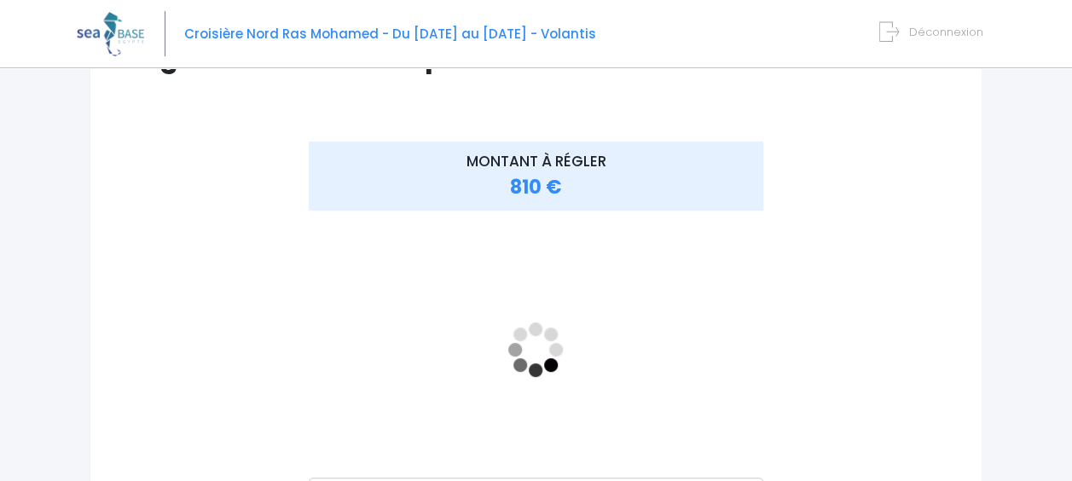
scroll to position [206, 0]
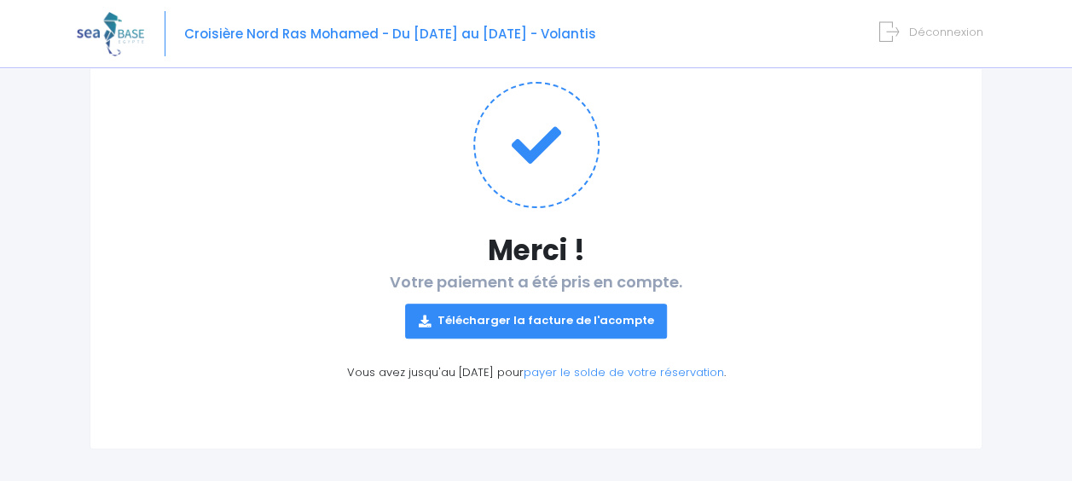
scroll to position [179, 0]
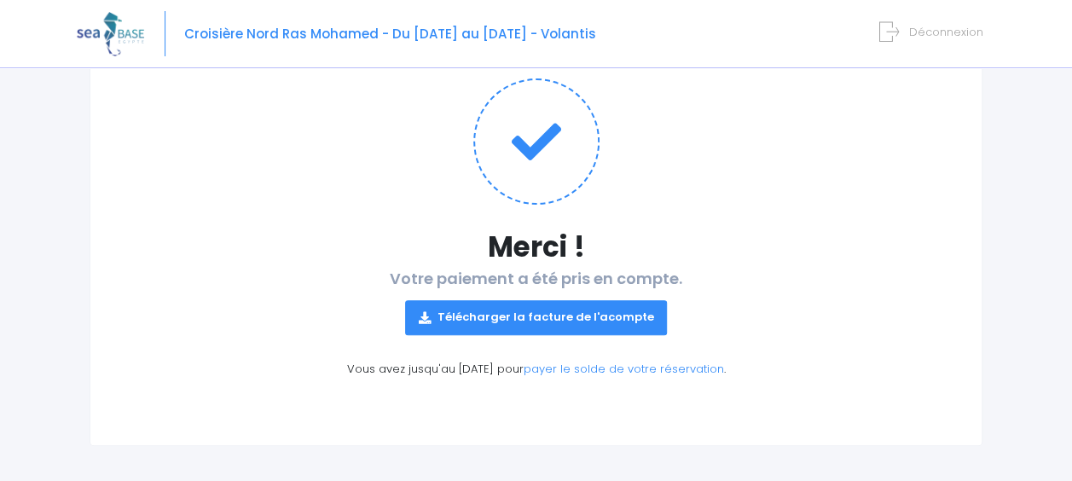
click at [561, 317] on link "Télécharger la facture de l'acompte" at bounding box center [536, 317] width 263 height 34
click at [915, 194] on h1 at bounding box center [536, 141] width 823 height 126
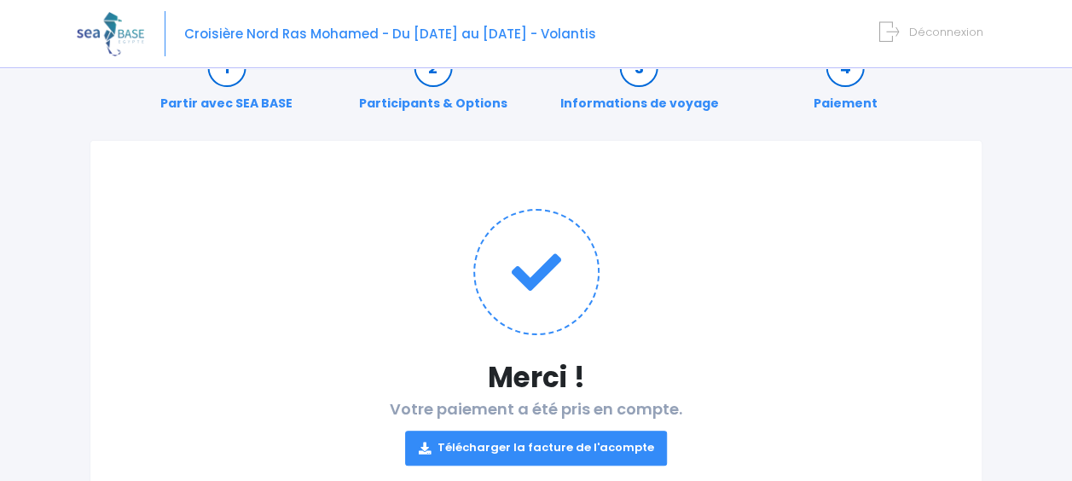
scroll to position [0, 0]
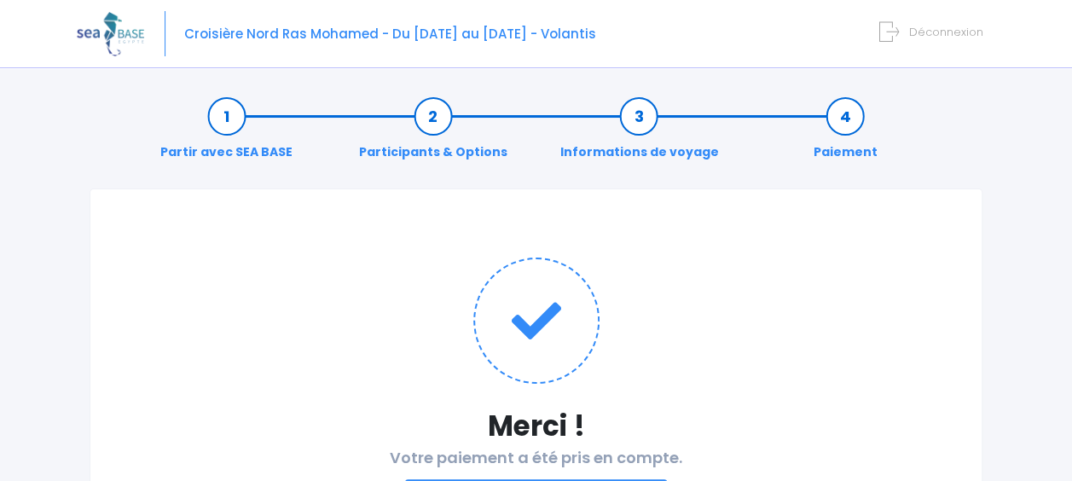
click at [966, 36] on span "Déconnexion" at bounding box center [946, 32] width 74 height 16
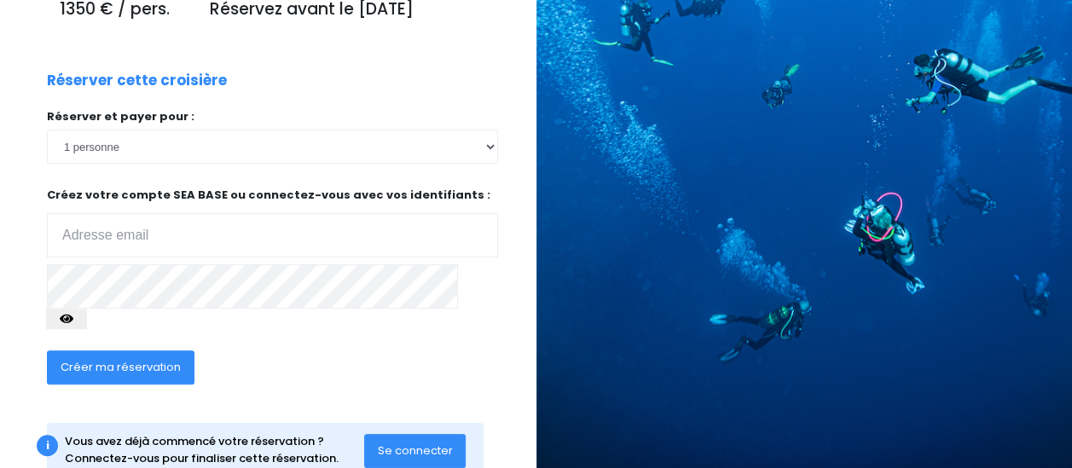
scroll to position [336, 0]
type input "[PERSON_NAME][EMAIL_ADDRESS][DOMAIN_NAME]"
click at [420, 443] on span "Se connecter" at bounding box center [415, 451] width 75 height 16
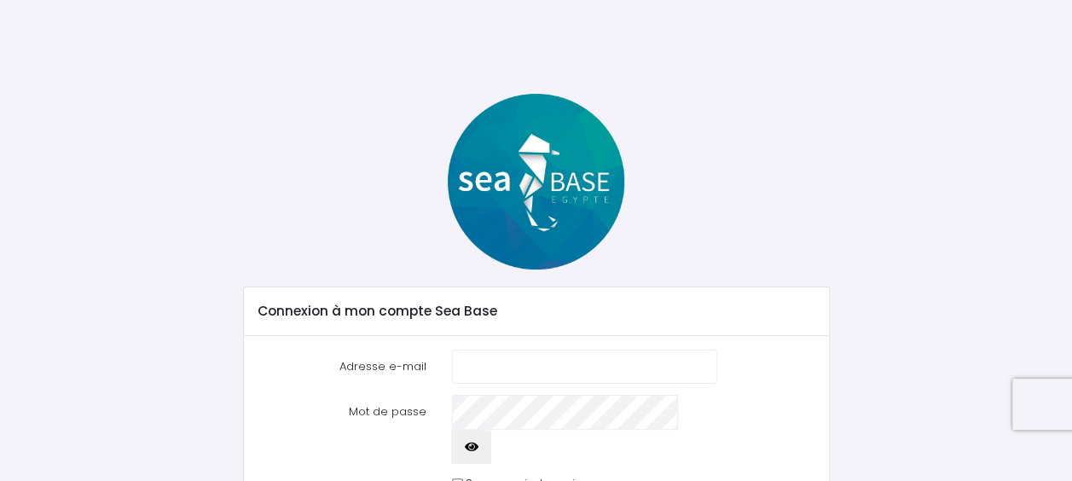
type input "[PERSON_NAME][EMAIL_ADDRESS][DOMAIN_NAME]"
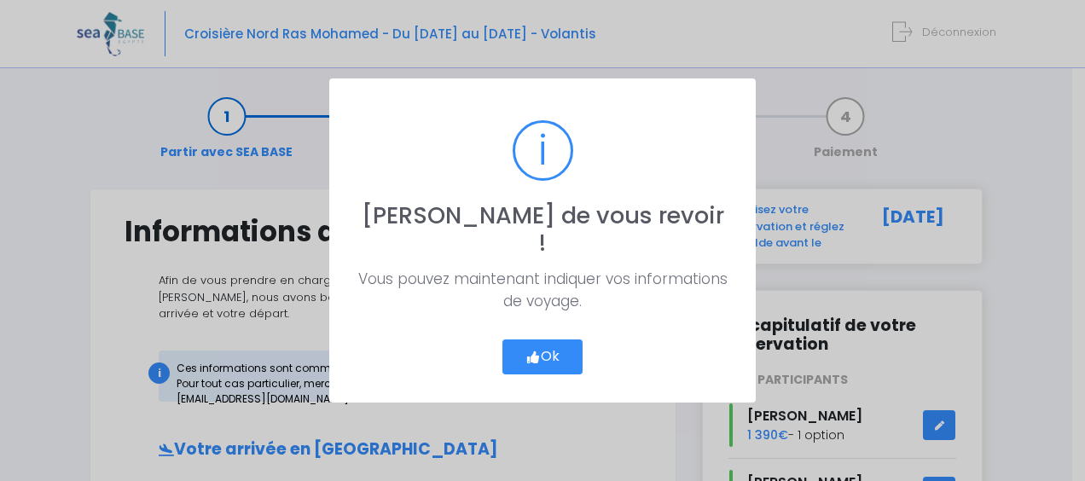
click at [1080, 79] on div "? ! i [PERSON_NAME] de vous revoir ! × Vous pouvez maintenant indiquer vos info…" at bounding box center [542, 240] width 1085 height 481
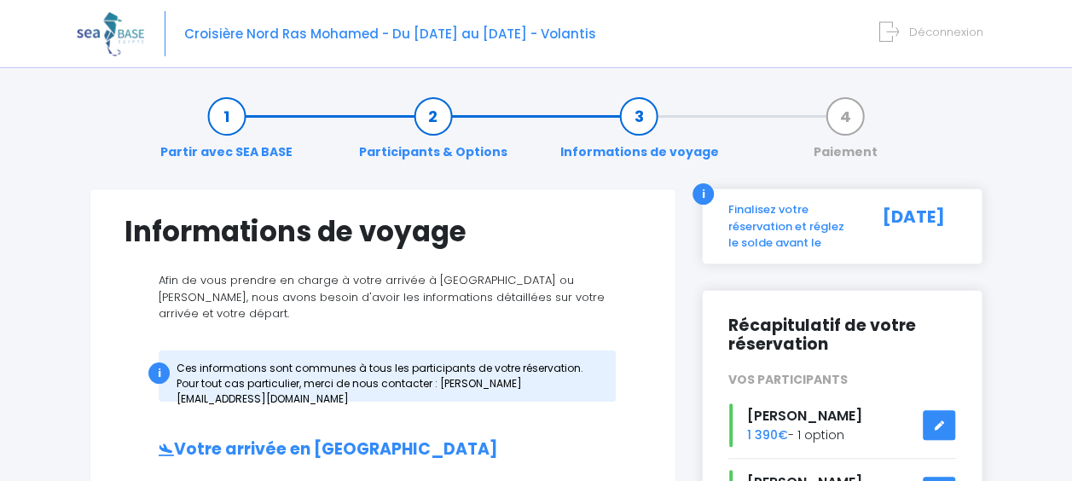
click at [926, 32] on span "Déconnexion" at bounding box center [946, 32] width 74 height 16
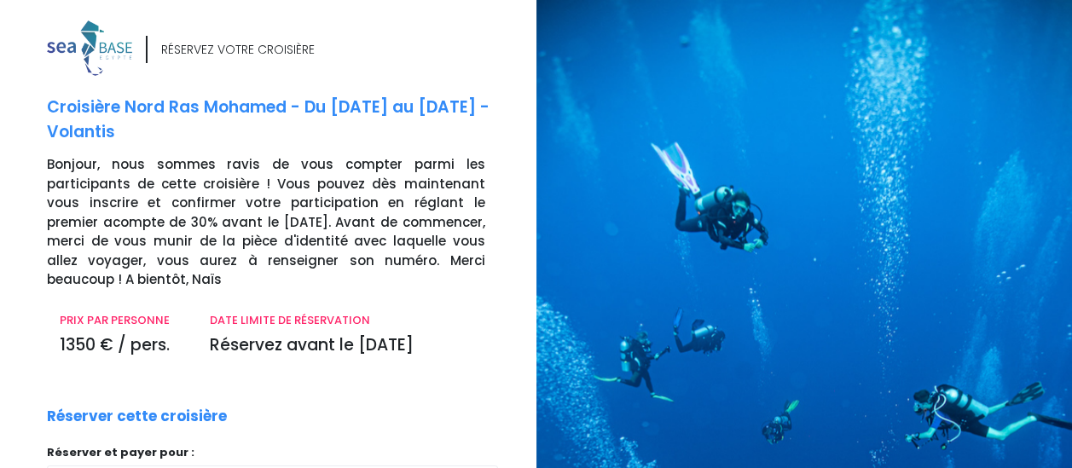
scroll to position [336, 0]
